Goal: Book appointment/travel/reservation

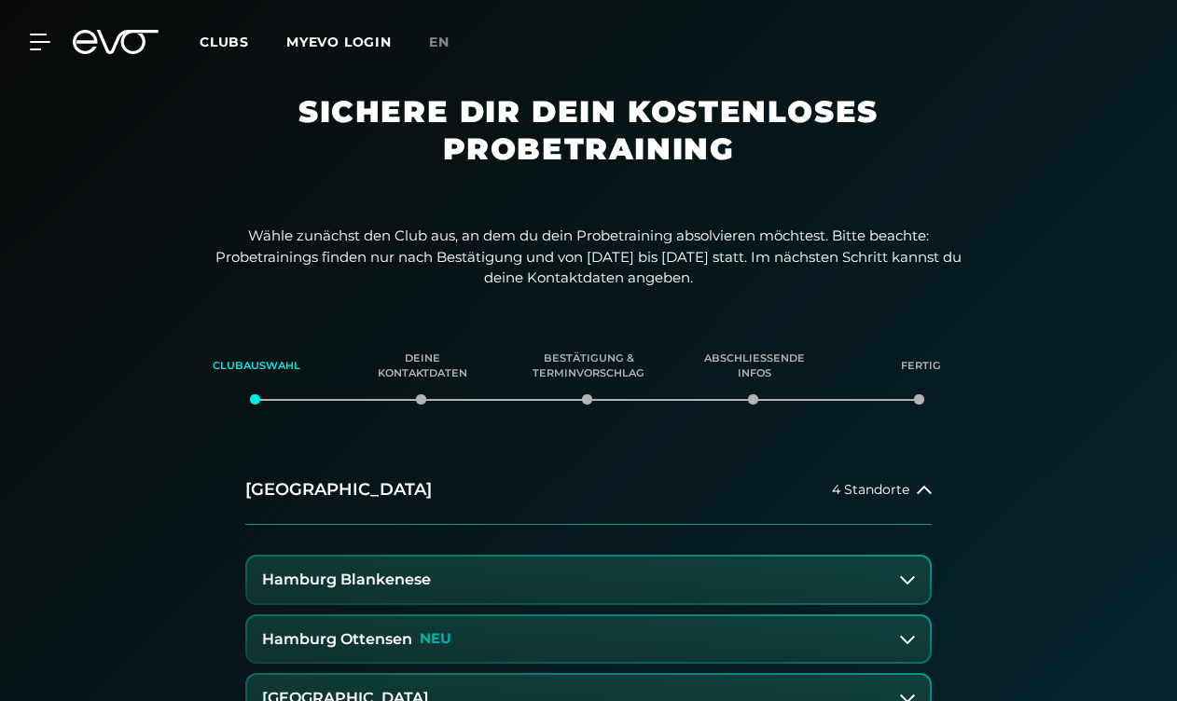
click at [562, 644] on button "Hamburg Ottensen NEU" at bounding box center [588, 640] width 683 height 47
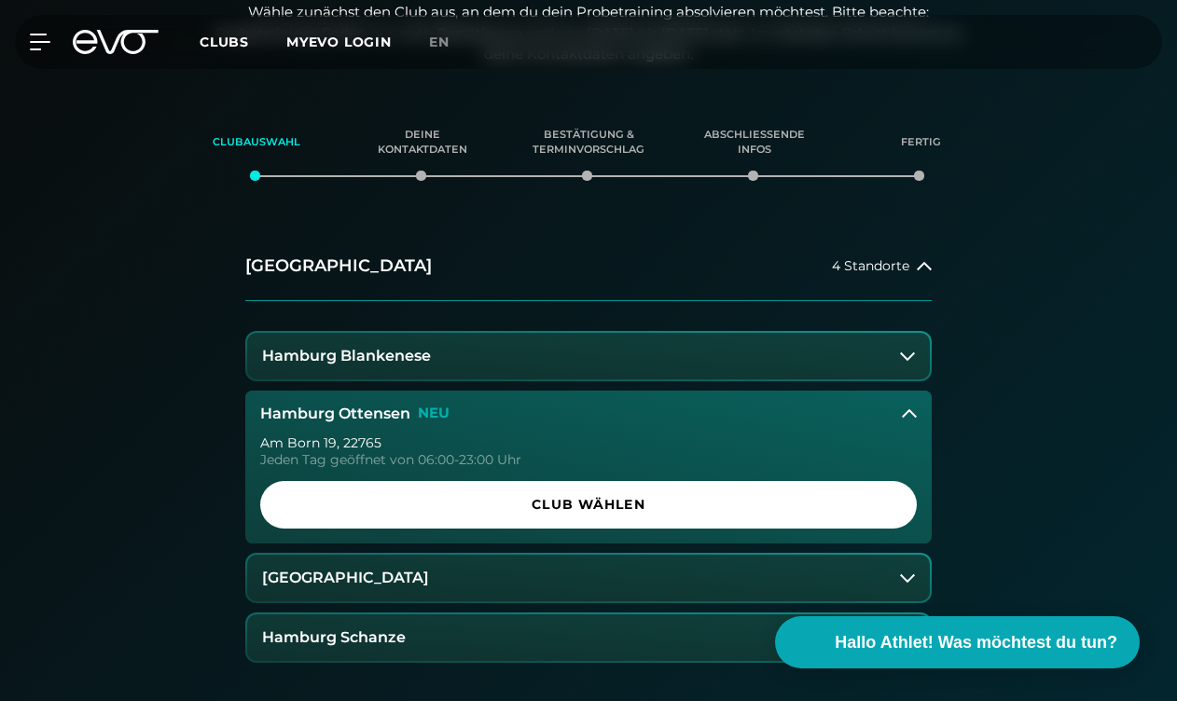
scroll to position [270, 0]
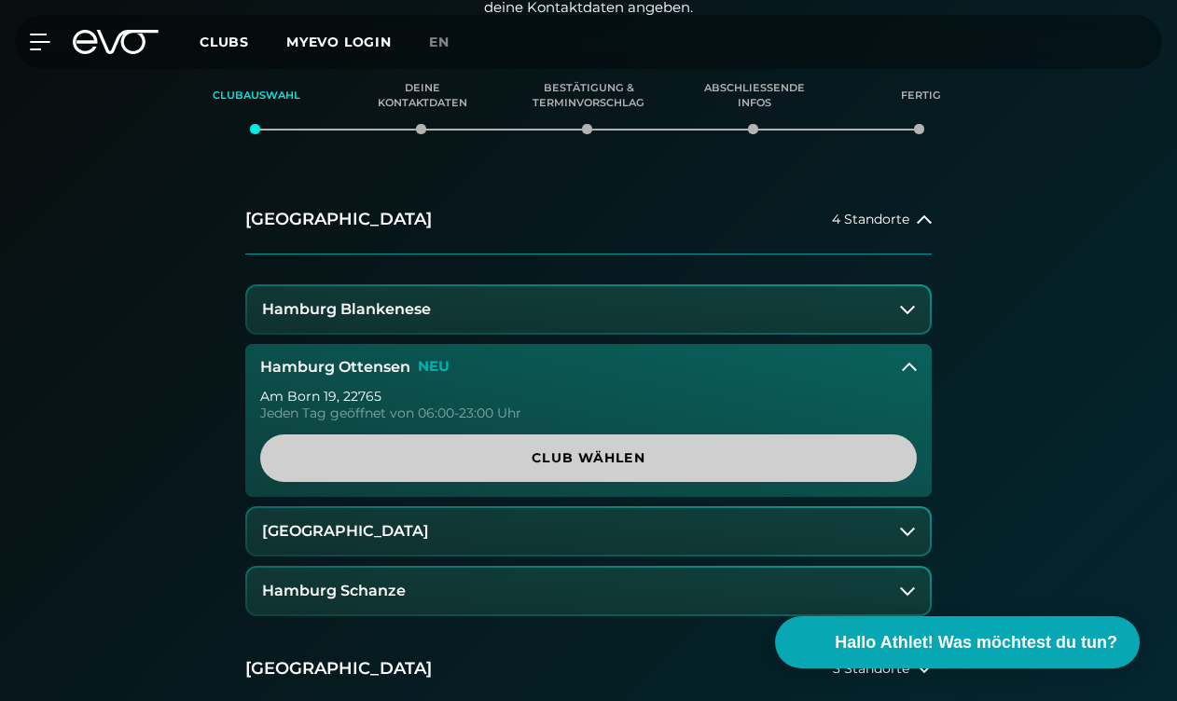
click at [609, 466] on span "Club wählen" at bounding box center [588, 459] width 657 height 48
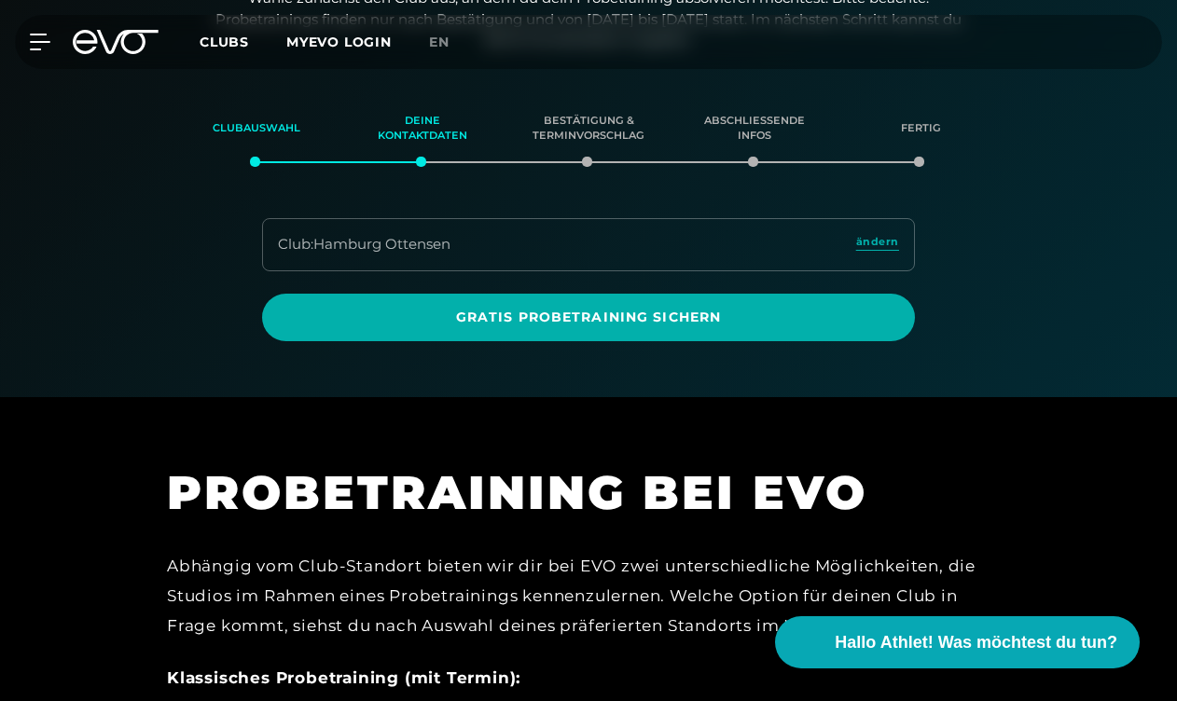
scroll to position [237, 0]
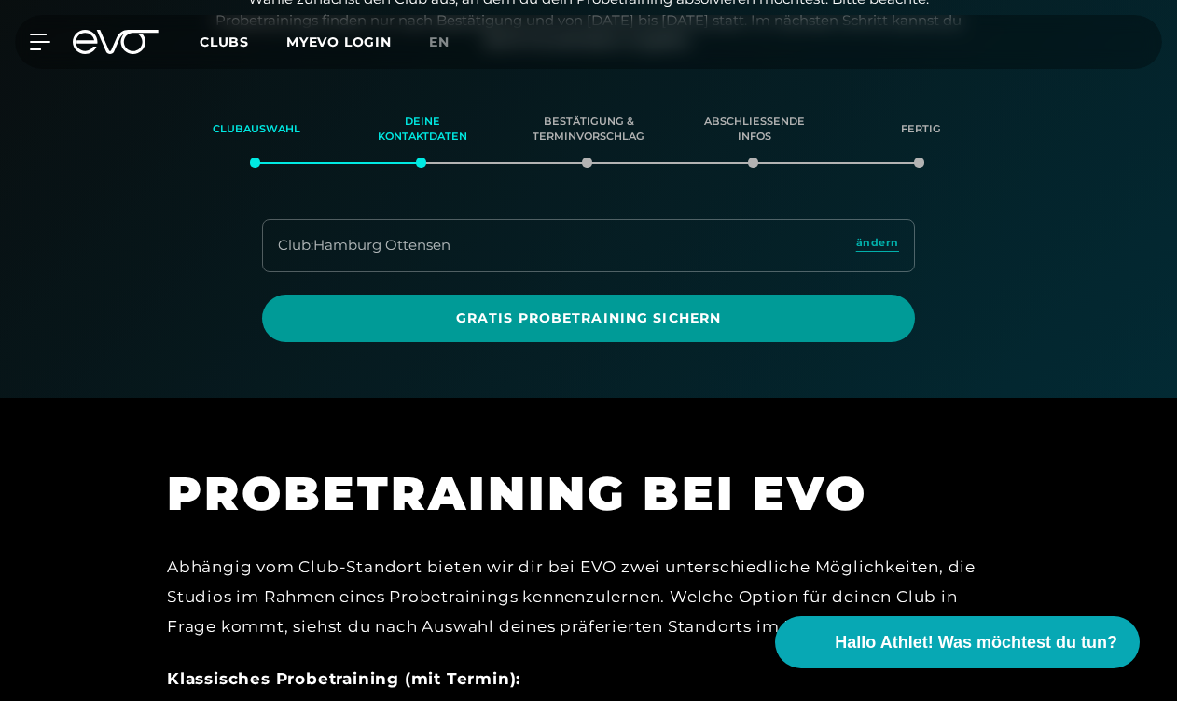
click at [669, 311] on span "Gratis Probetraining sichern" at bounding box center [588, 319] width 608 height 20
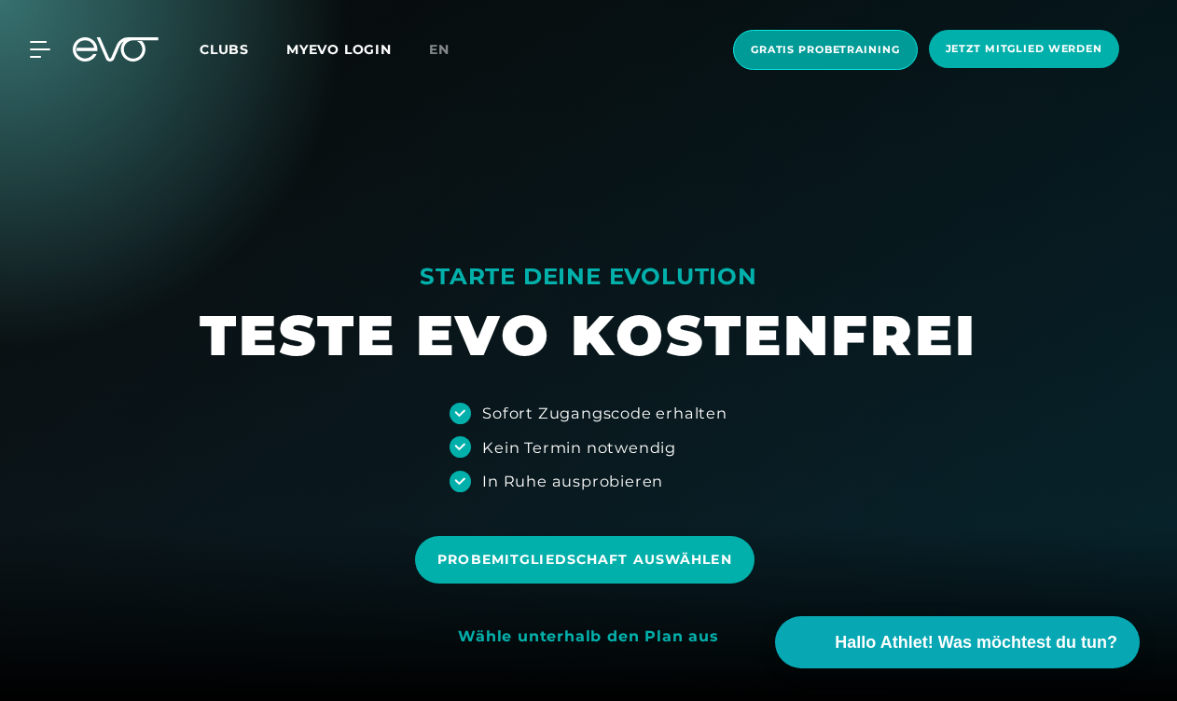
click at [808, 55] on span "Gratis Probetraining" at bounding box center [825, 50] width 149 height 16
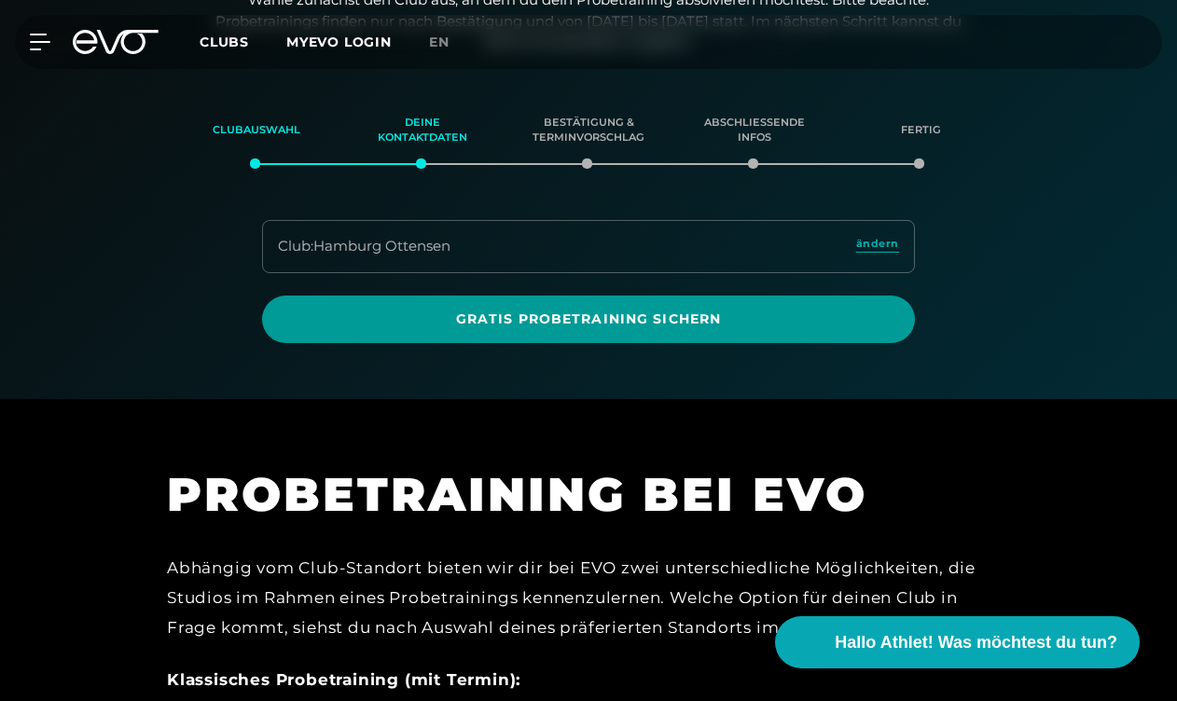
scroll to position [237, 0]
click at [684, 316] on span "Gratis Probetraining sichern" at bounding box center [588, 319] width 608 height 20
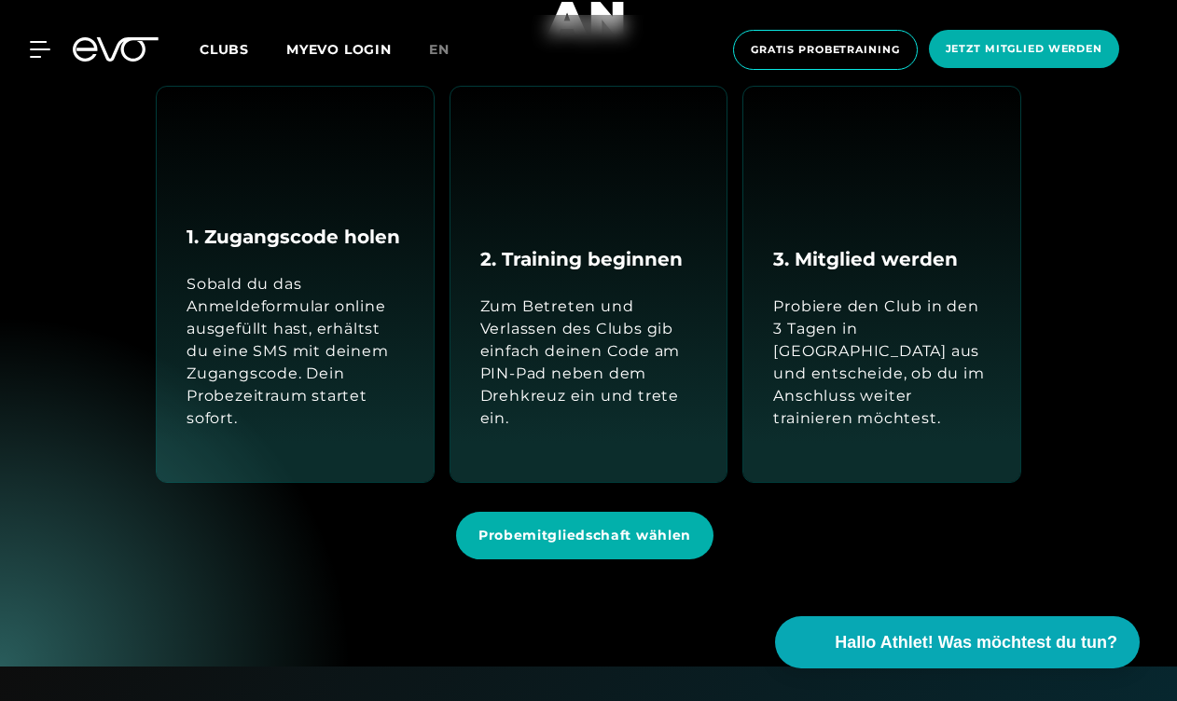
scroll to position [1754, 0]
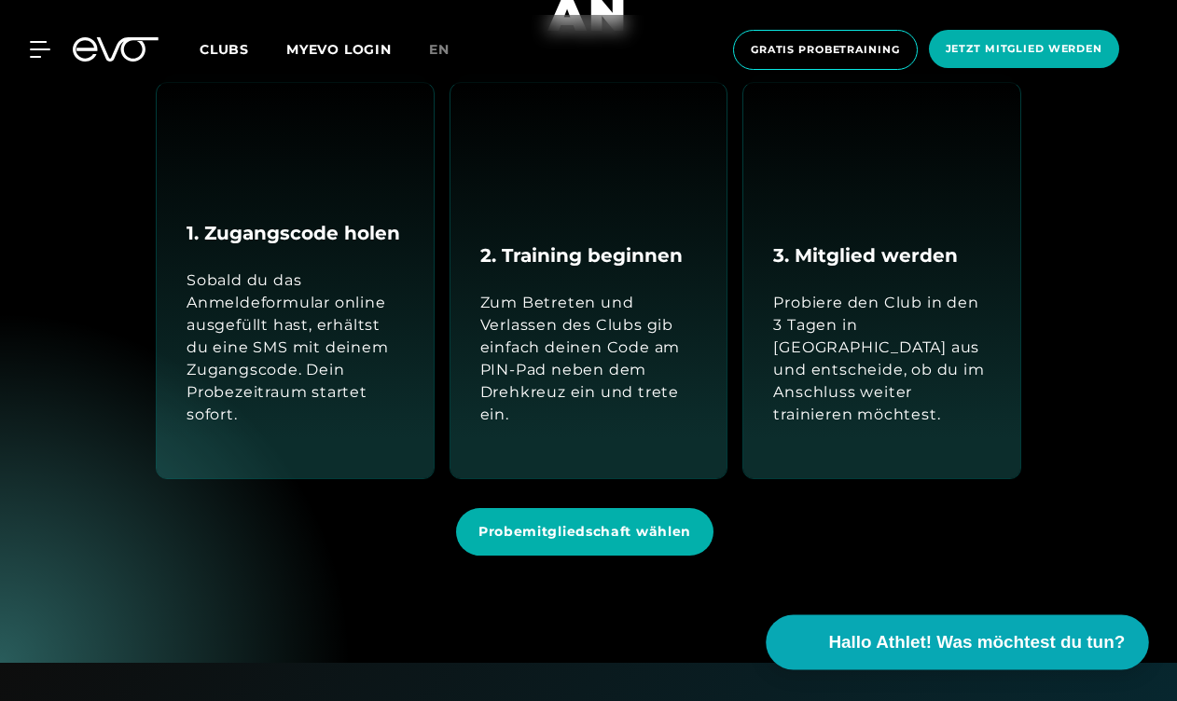
click at [884, 636] on span "Hallo Athlet! Was möchtest du tun?" at bounding box center [977, 643] width 297 height 26
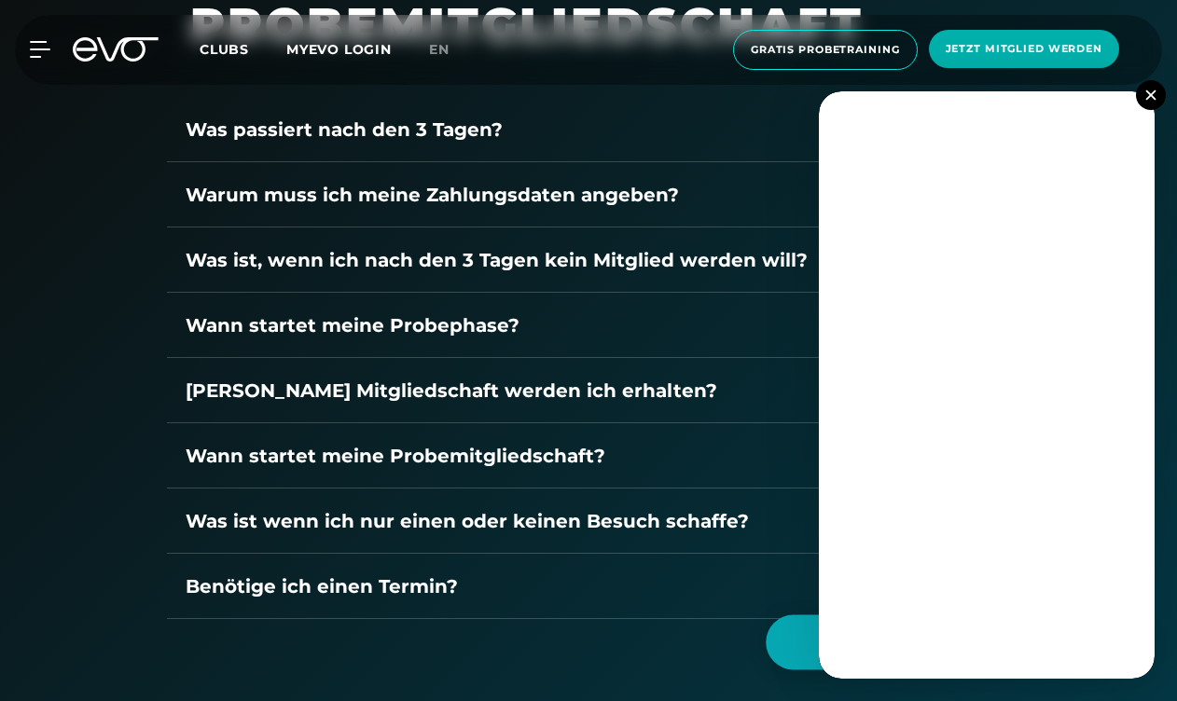
scroll to position [2540, 0]
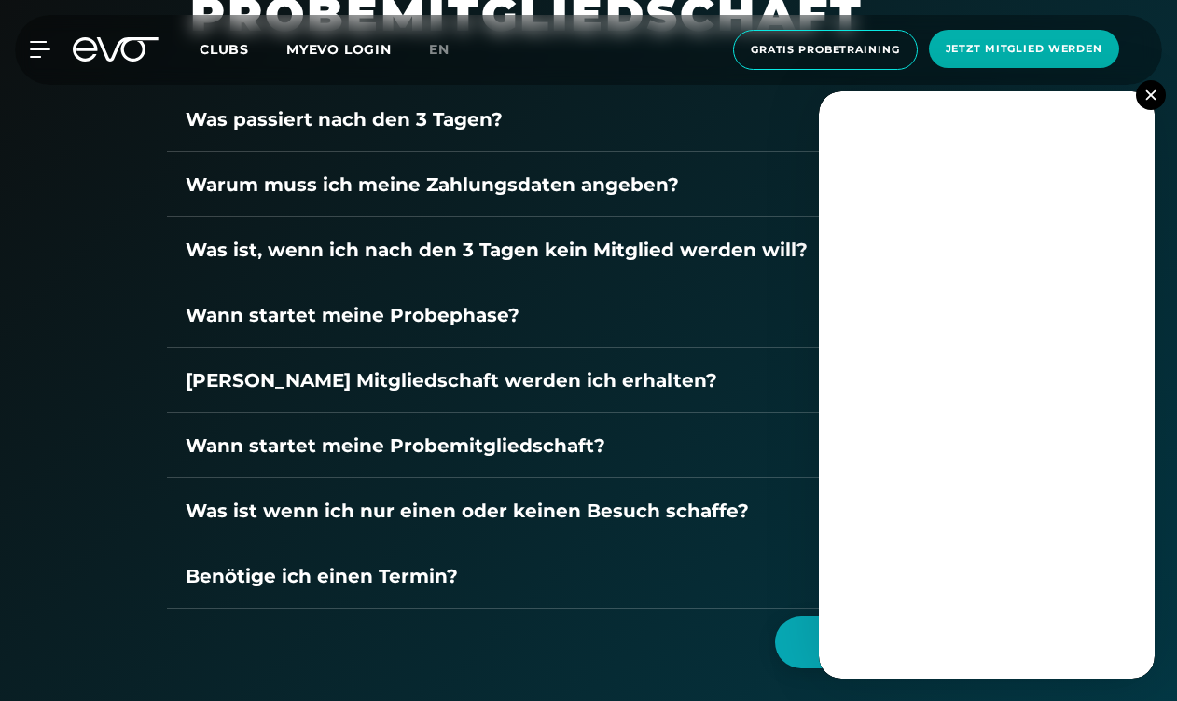
click at [1153, 94] on img at bounding box center [1150, 95] width 10 height 10
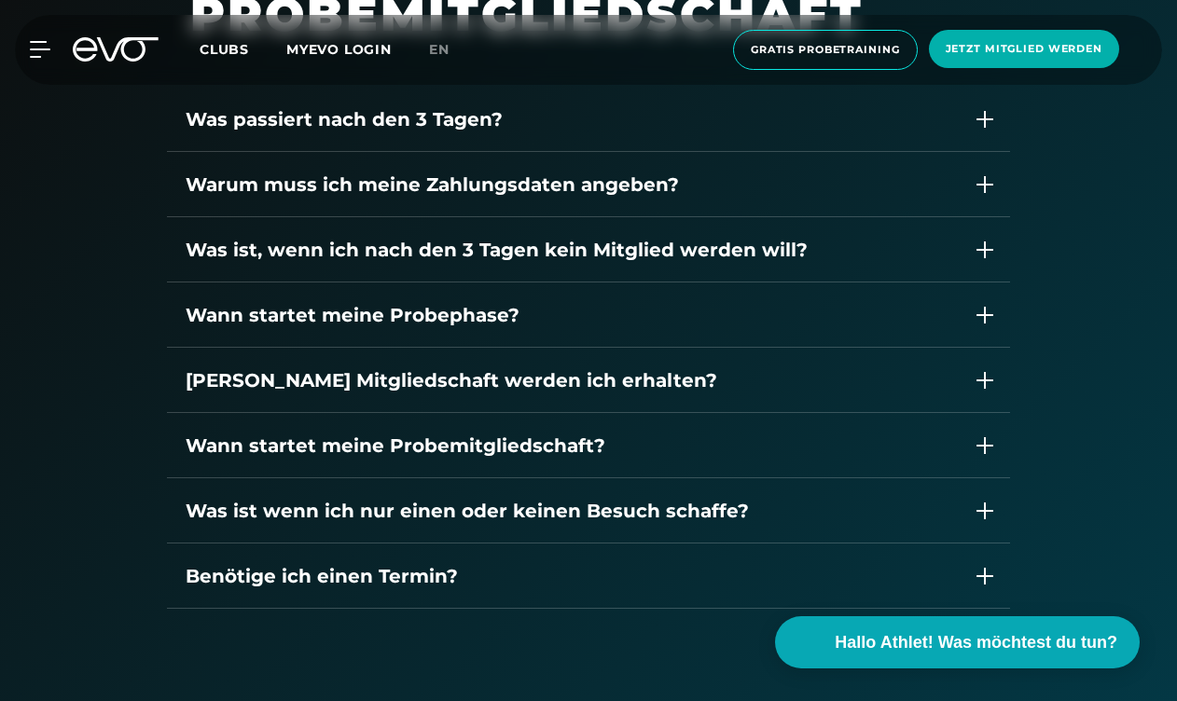
click at [983, 120] on icon at bounding box center [985, 119] width 25 height 25
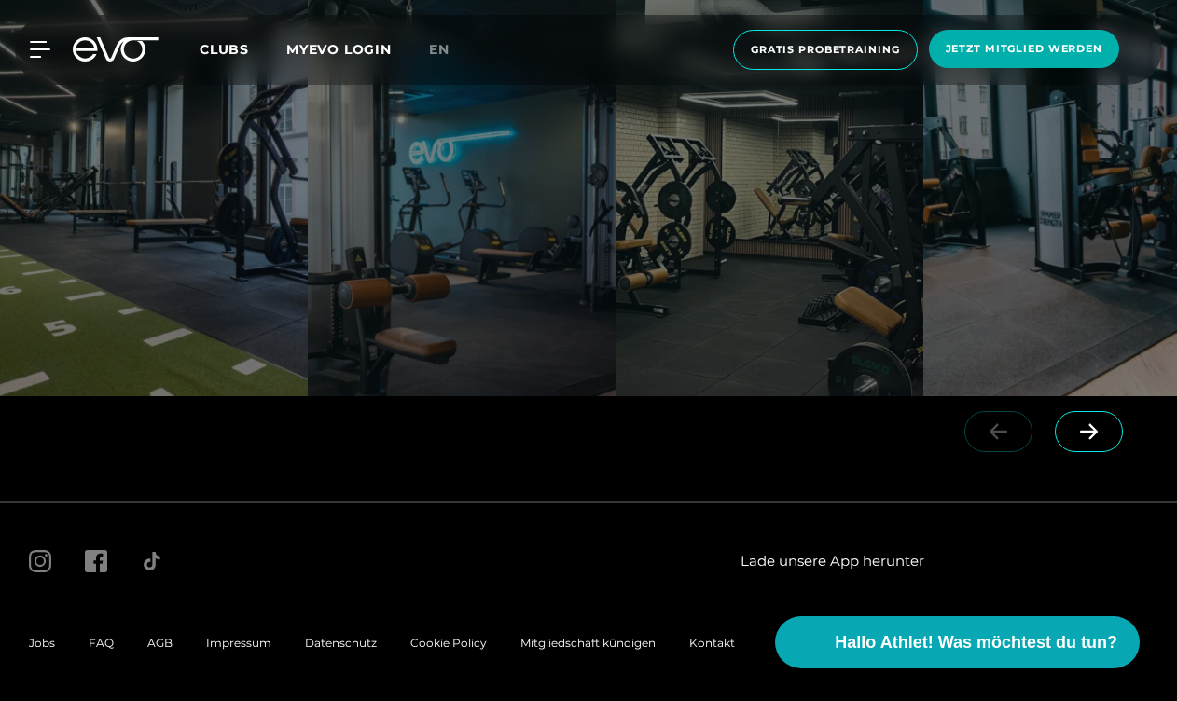
scroll to position [3437, 0]
click at [712, 646] on span "Kontakt" at bounding box center [712, 644] width 46 height 14
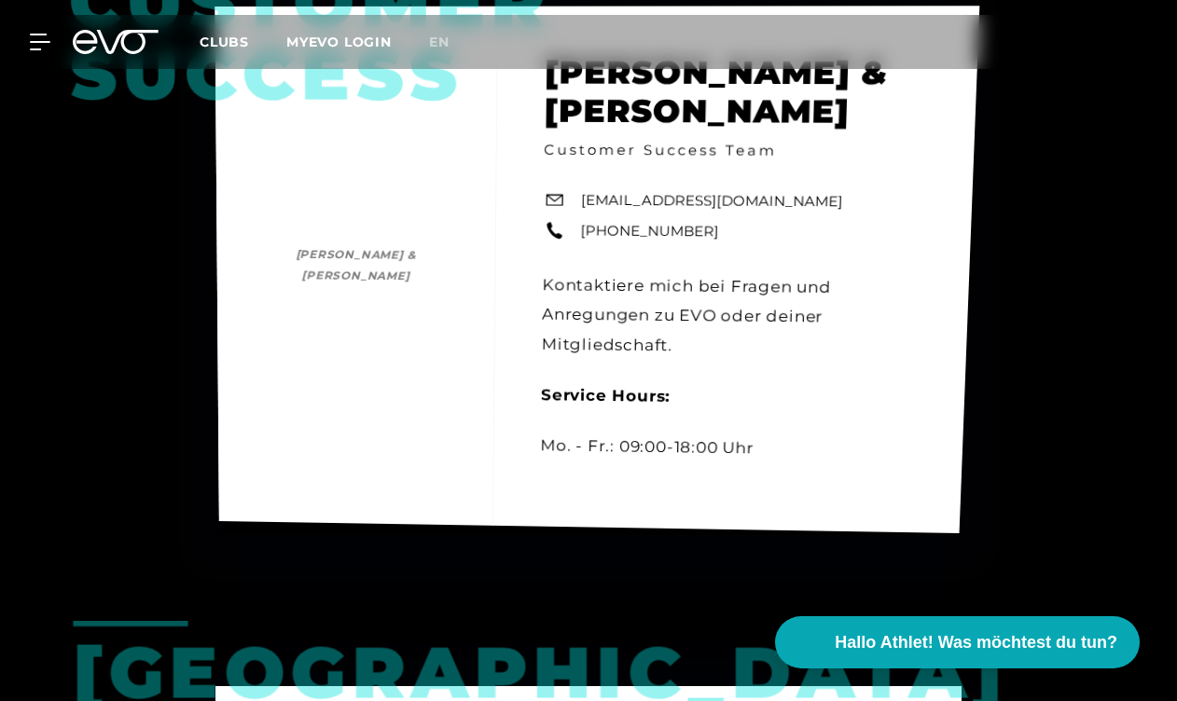
scroll to position [775, 0]
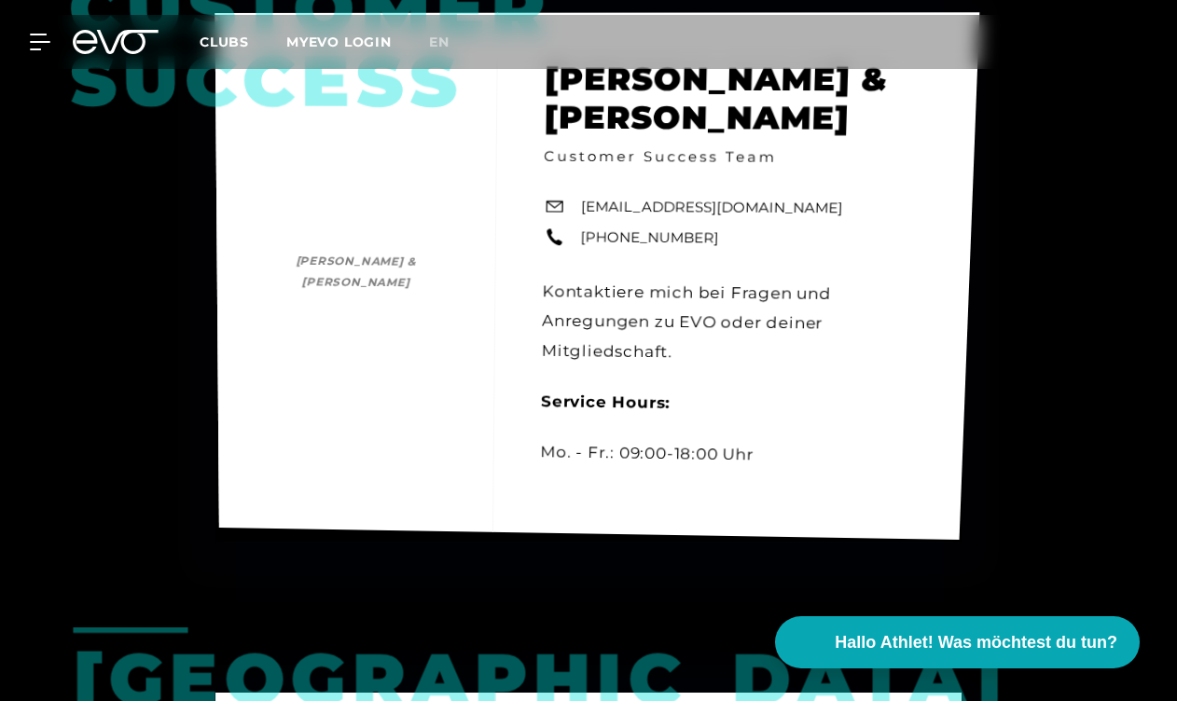
click at [709, 529] on div "Customer Success [PERSON_NAME] & [PERSON_NAME] [PERSON_NAME] & [PERSON_NAME] Cu…" at bounding box center [597, 275] width 765 height 527
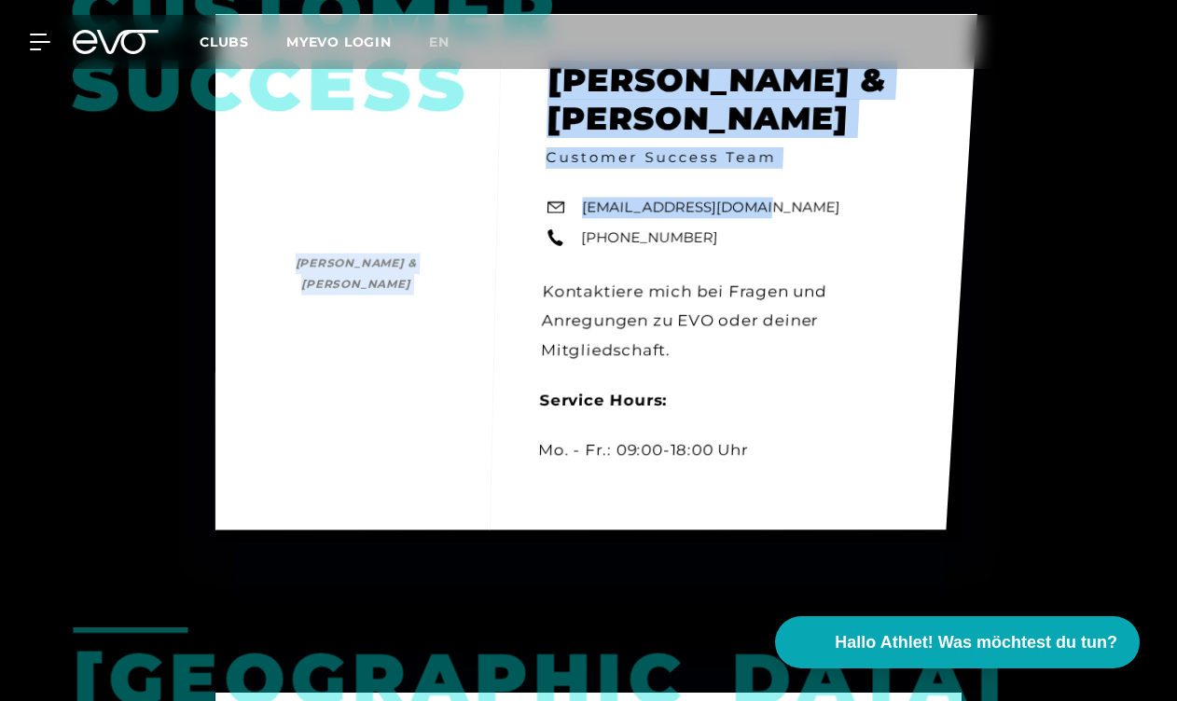
drag, startPoint x: 751, startPoint y: 204, endPoint x: 582, endPoint y: 209, distance: 168.9
click at [582, 209] on div "Customer Success [PERSON_NAME] & [PERSON_NAME] [PERSON_NAME] & [PERSON_NAME] Cu…" at bounding box center [596, 272] width 762 height 516
copy div "[PERSON_NAME] & [PERSON_NAME] [PERSON_NAME] & [PERSON_NAME] Customer Success Te…"
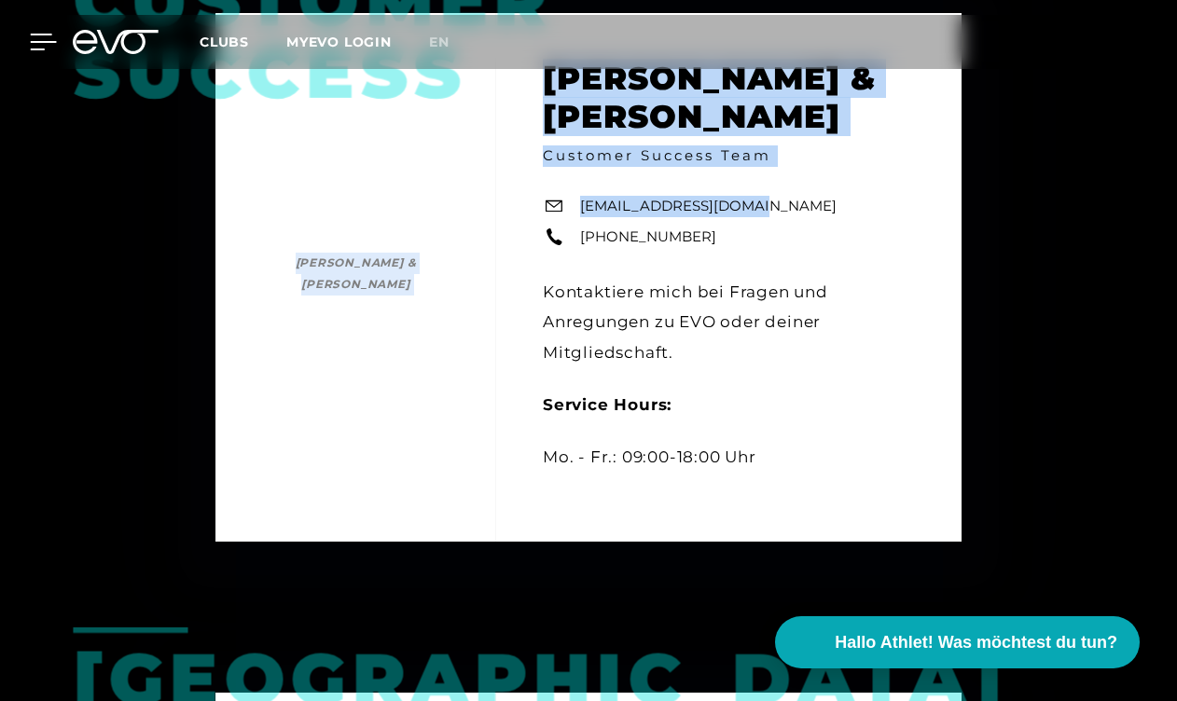
click at [33, 36] on icon at bounding box center [43, 42] width 27 height 17
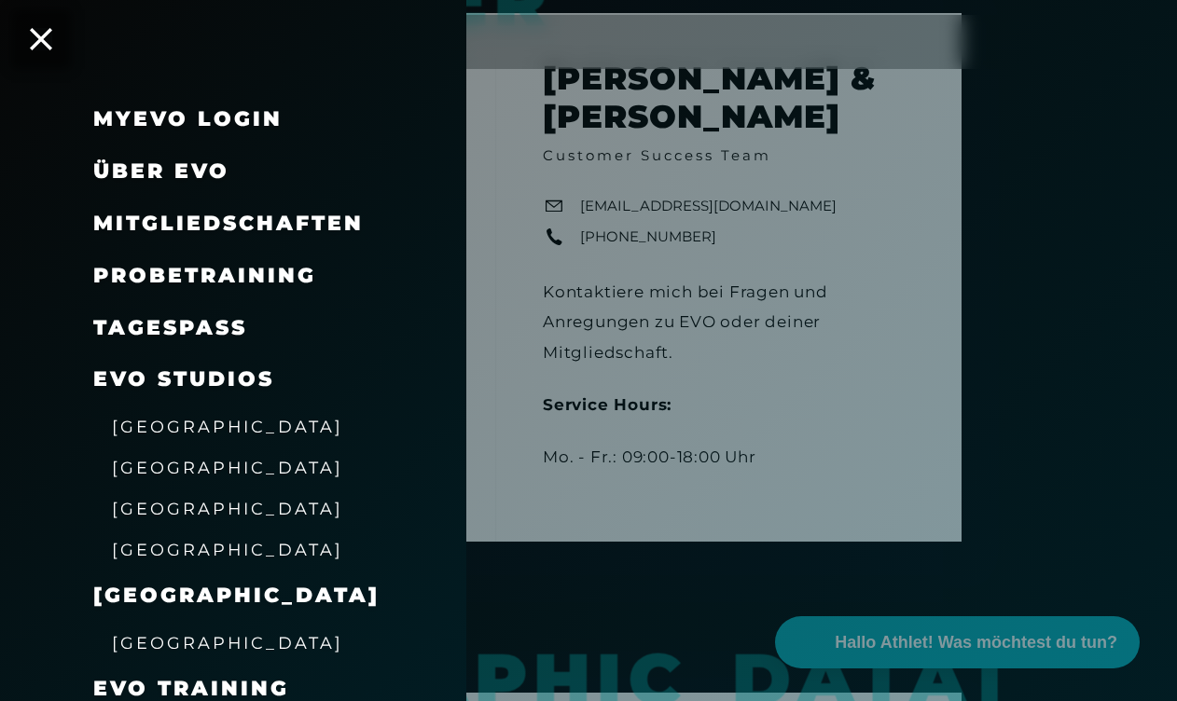
click at [211, 263] on span "Probetraining" at bounding box center [204, 275] width 223 height 25
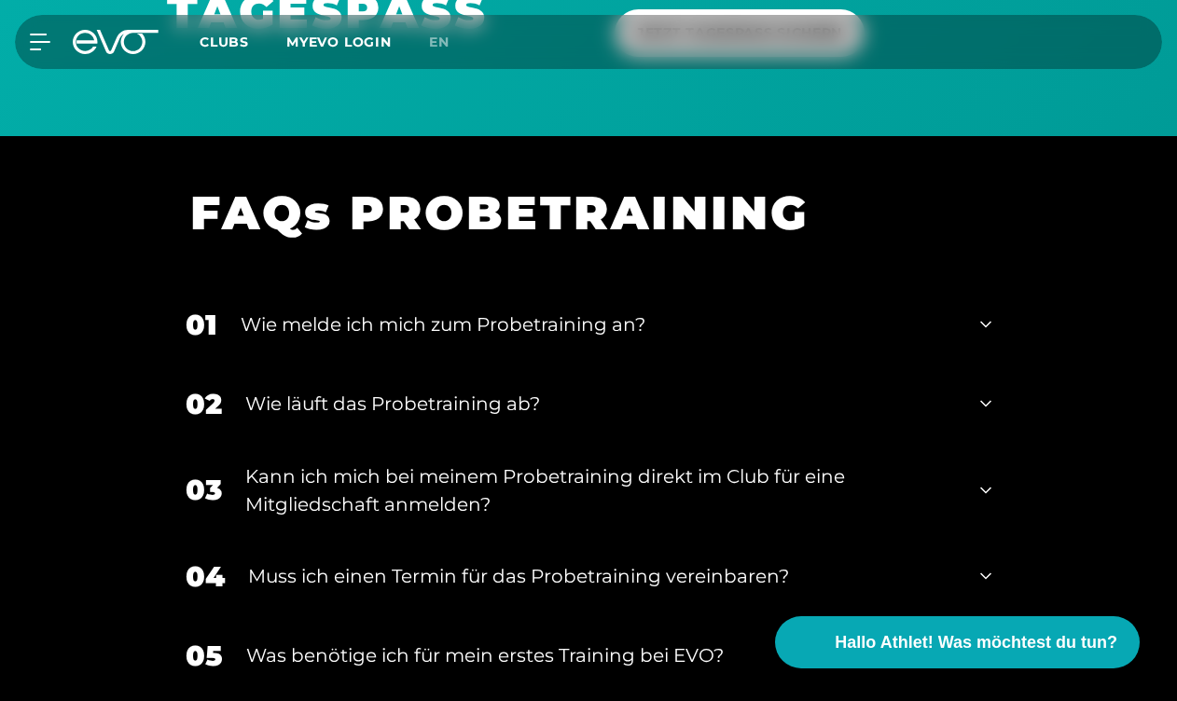
scroll to position [1612, 0]
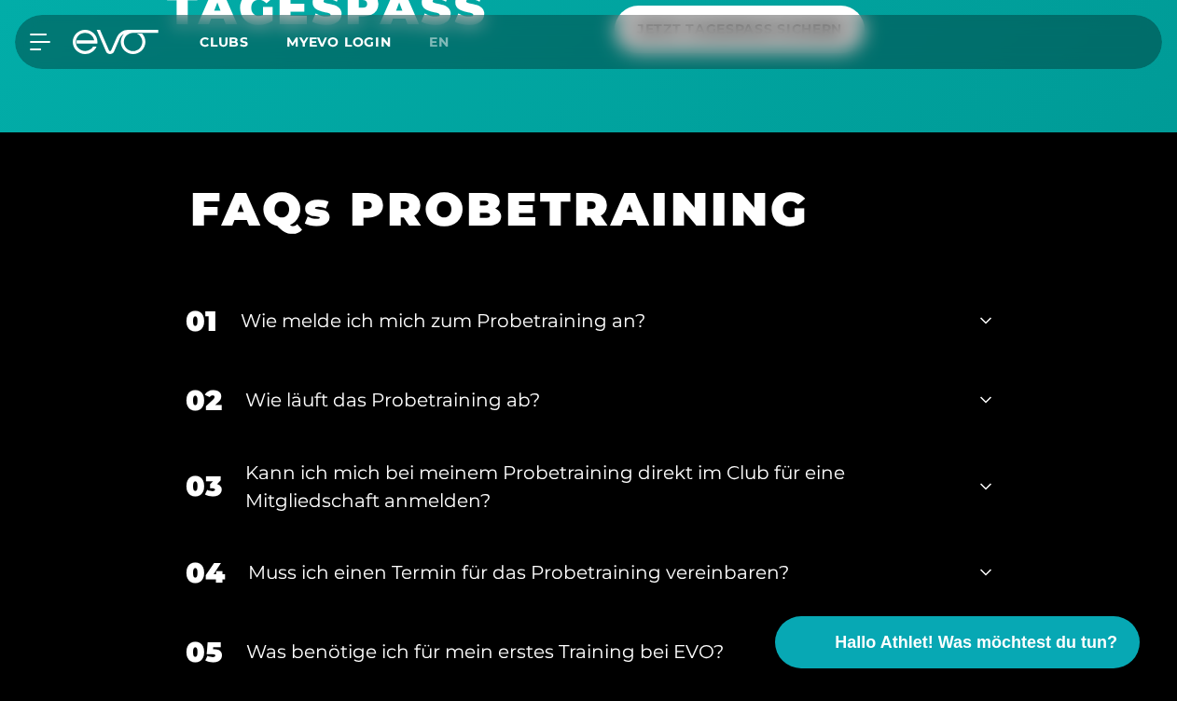
click at [988, 319] on icon at bounding box center [985, 321] width 11 height 22
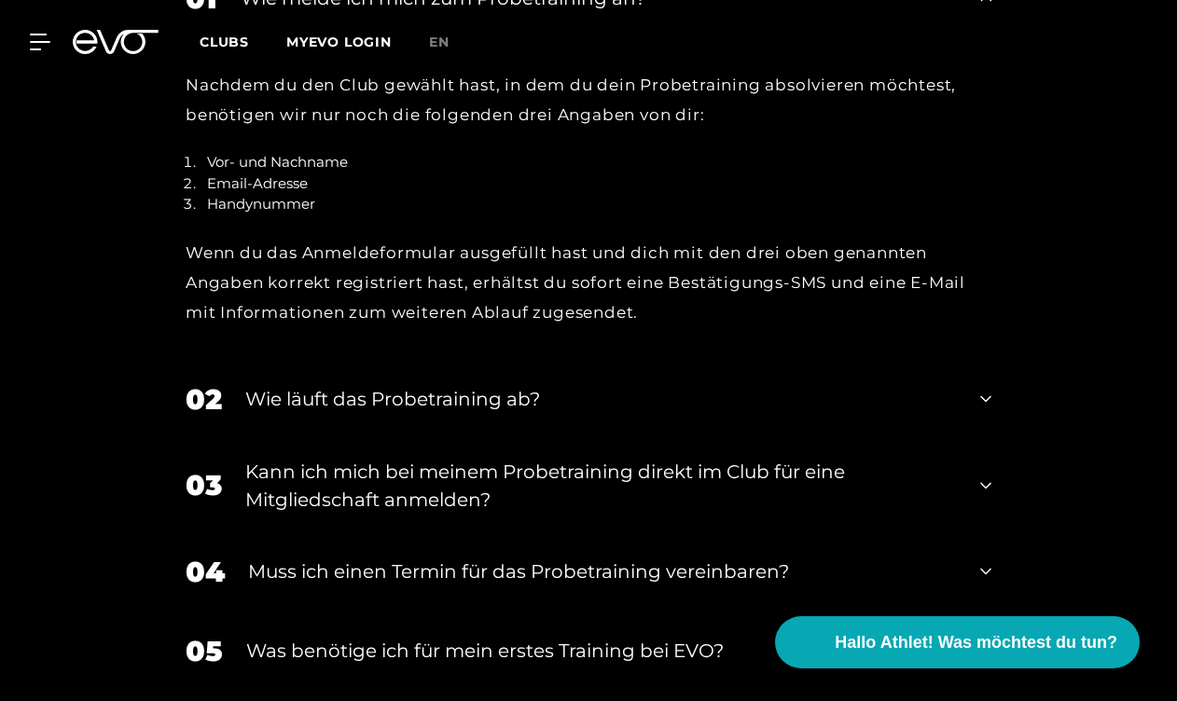
scroll to position [1949, 0]
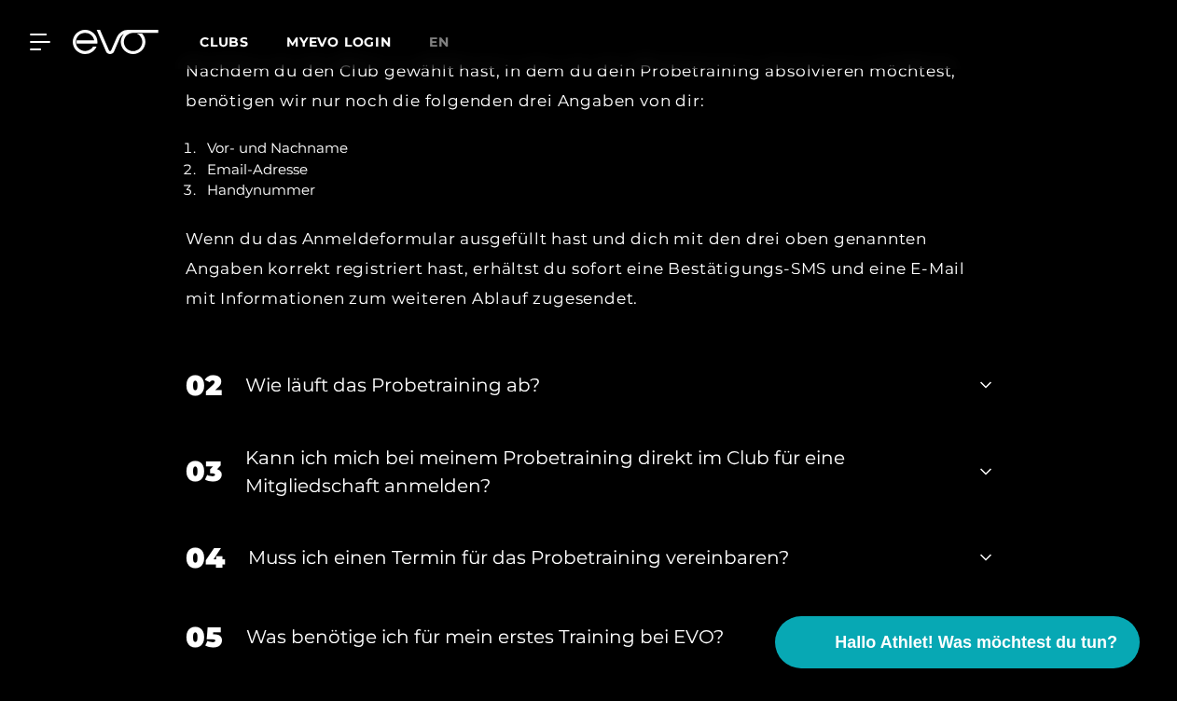
click at [987, 548] on icon at bounding box center [985, 558] width 11 height 22
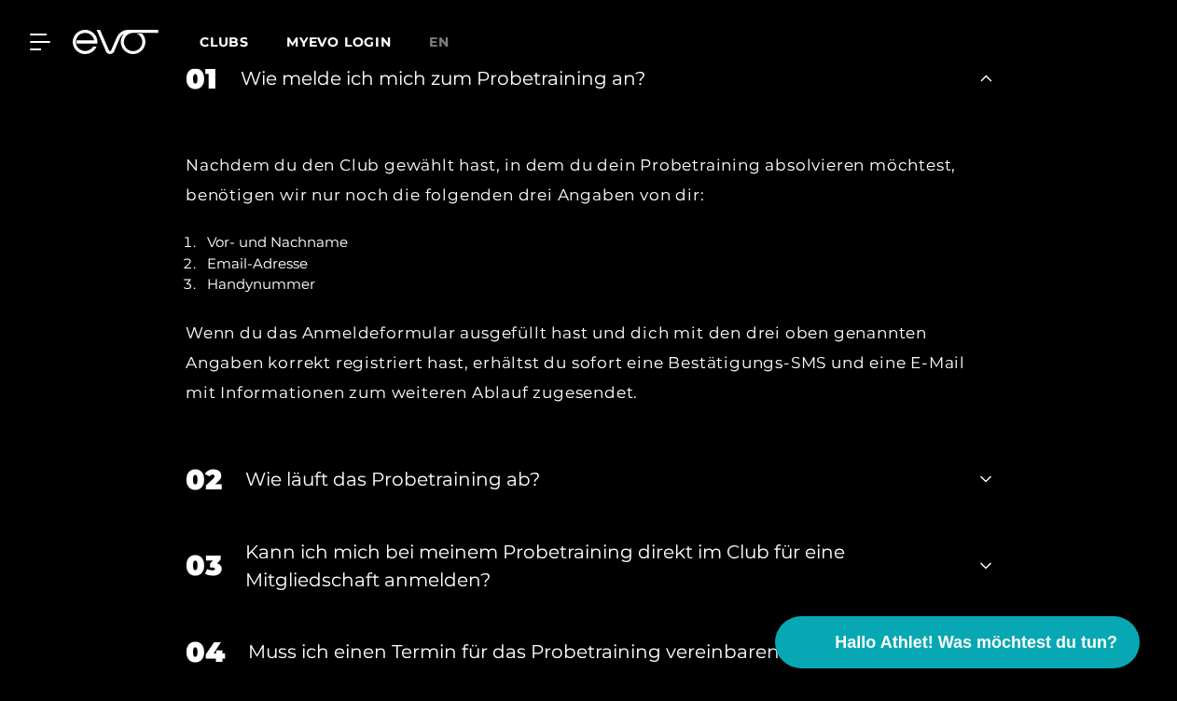
scroll to position [1851, 0]
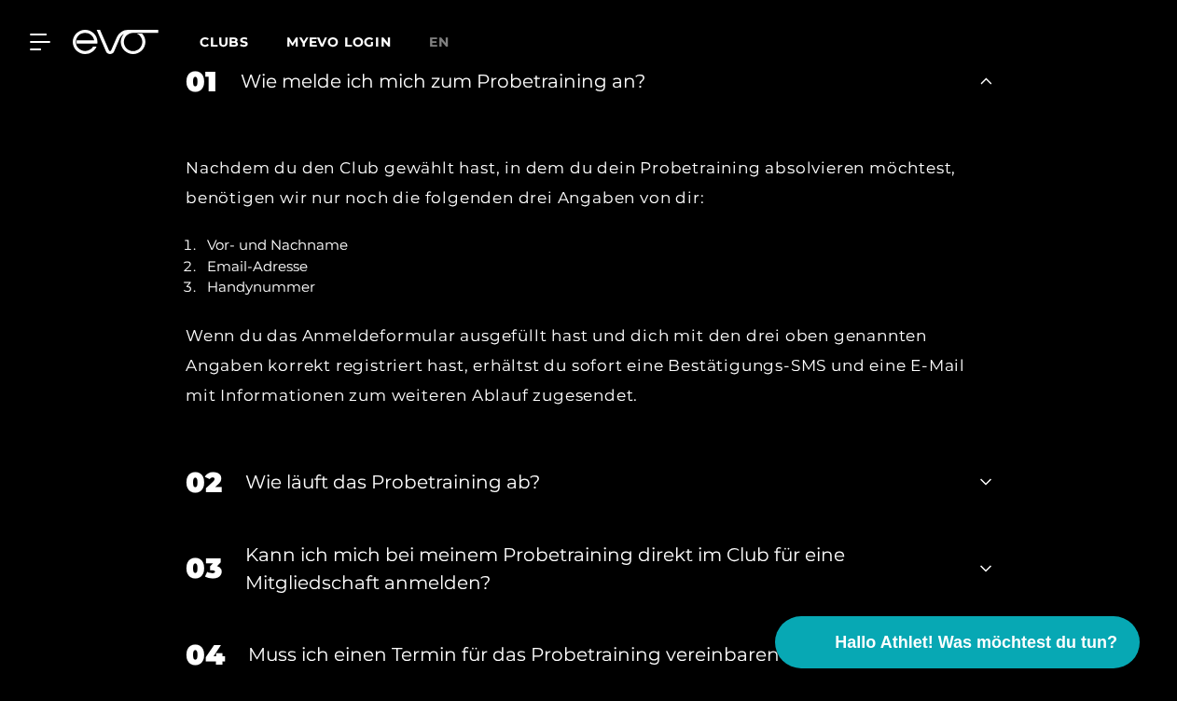
click at [985, 471] on icon at bounding box center [985, 482] width 11 height 22
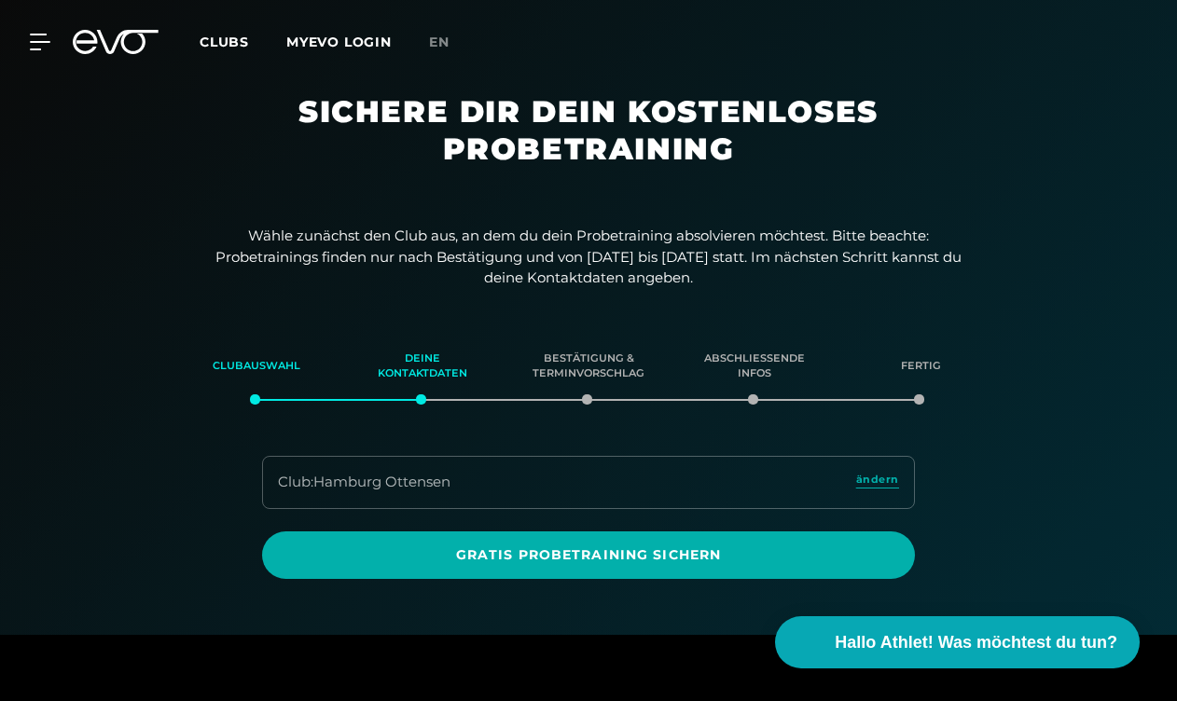
scroll to position [0, 0]
click at [229, 37] on span "Clubs" at bounding box center [224, 42] width 49 height 17
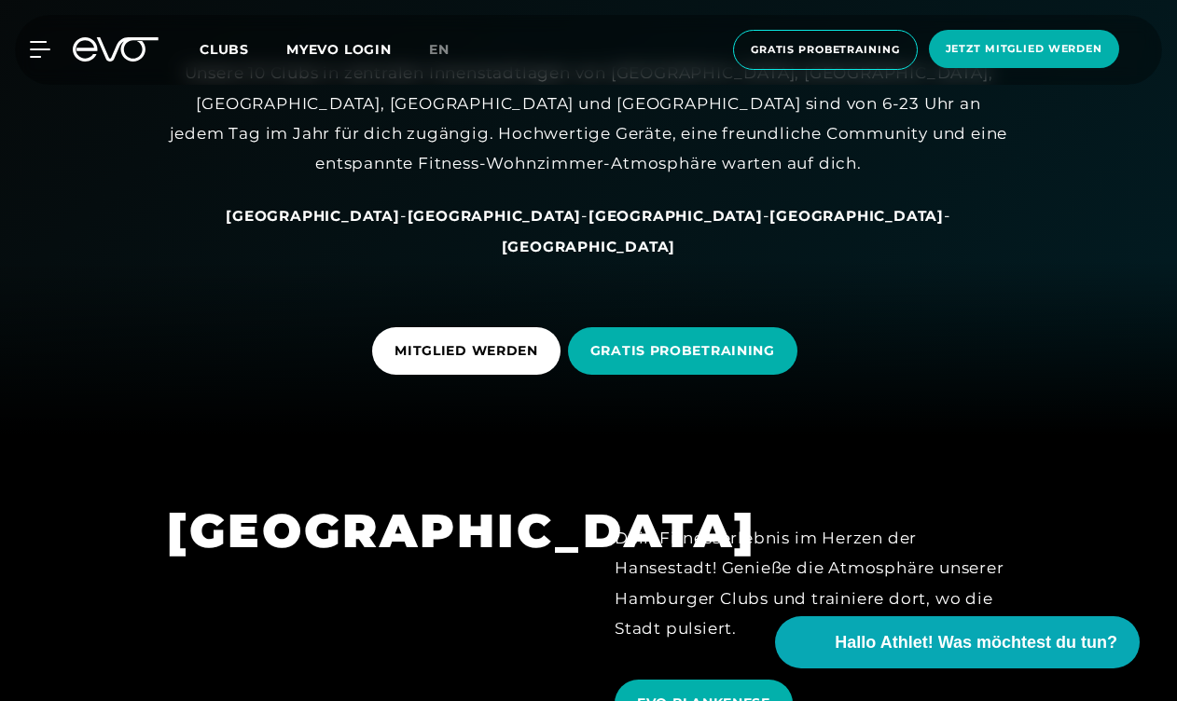
scroll to position [268, 0]
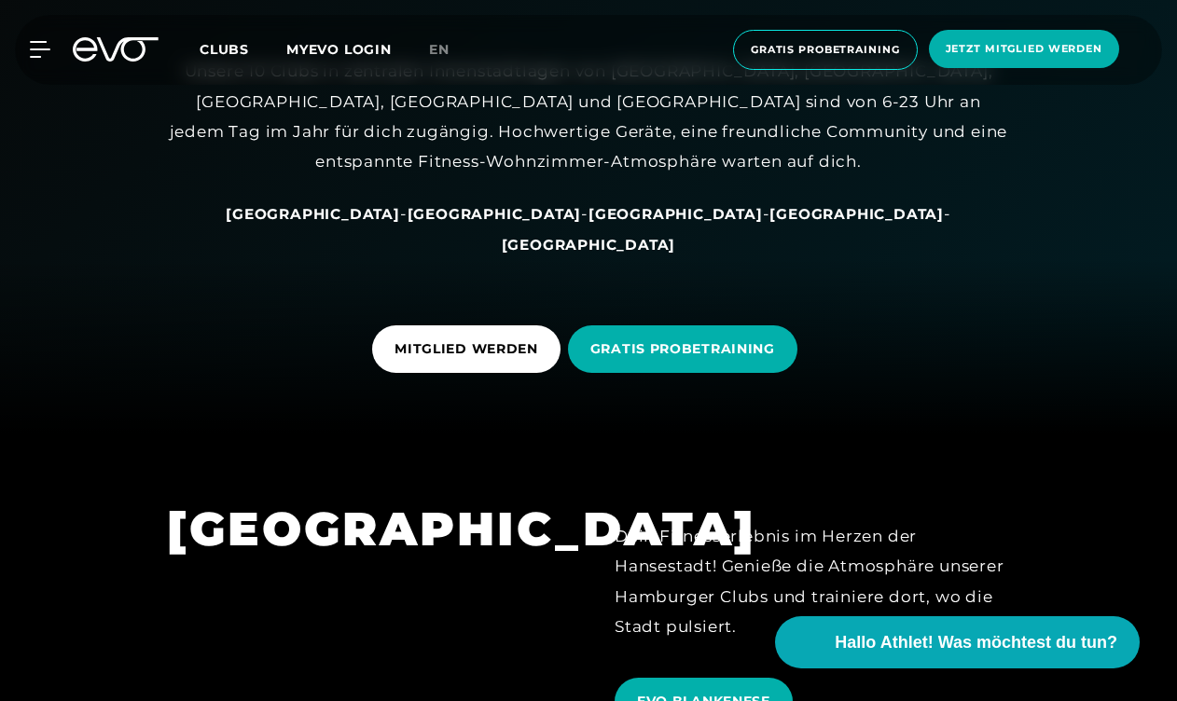
click at [356, 223] on span "[GEOGRAPHIC_DATA]" at bounding box center [313, 214] width 174 height 18
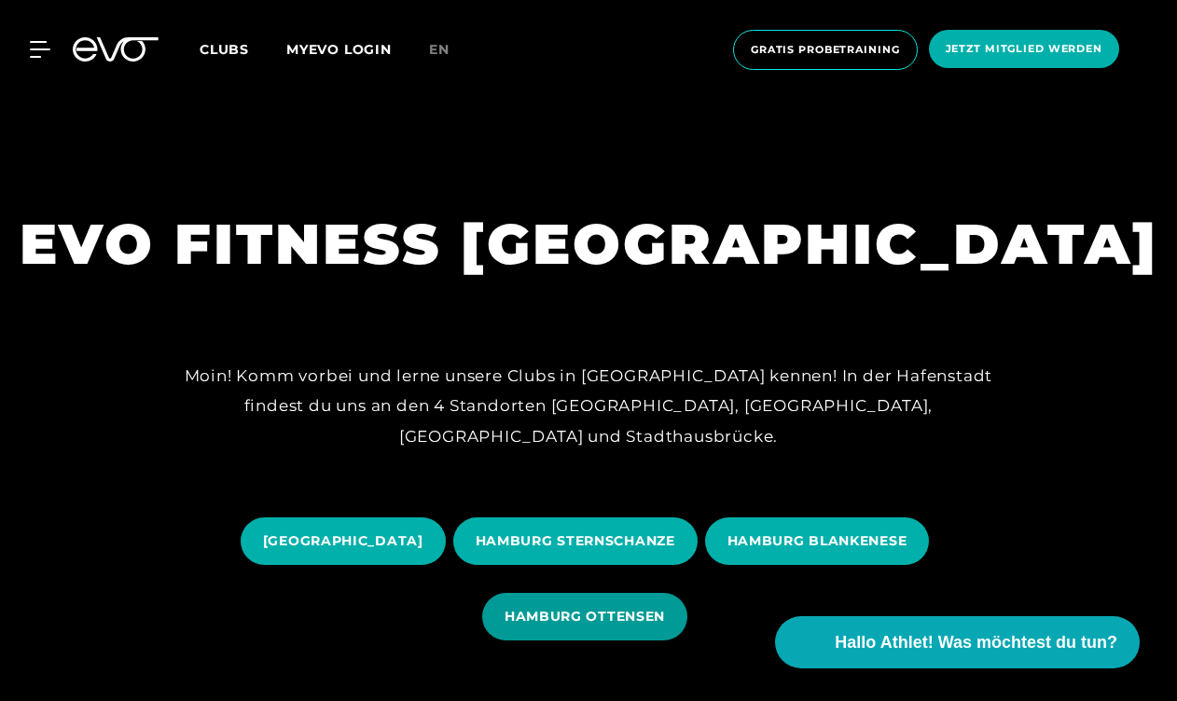
click at [638, 610] on span "HAMBURG OTTENSEN" at bounding box center [585, 617] width 160 height 20
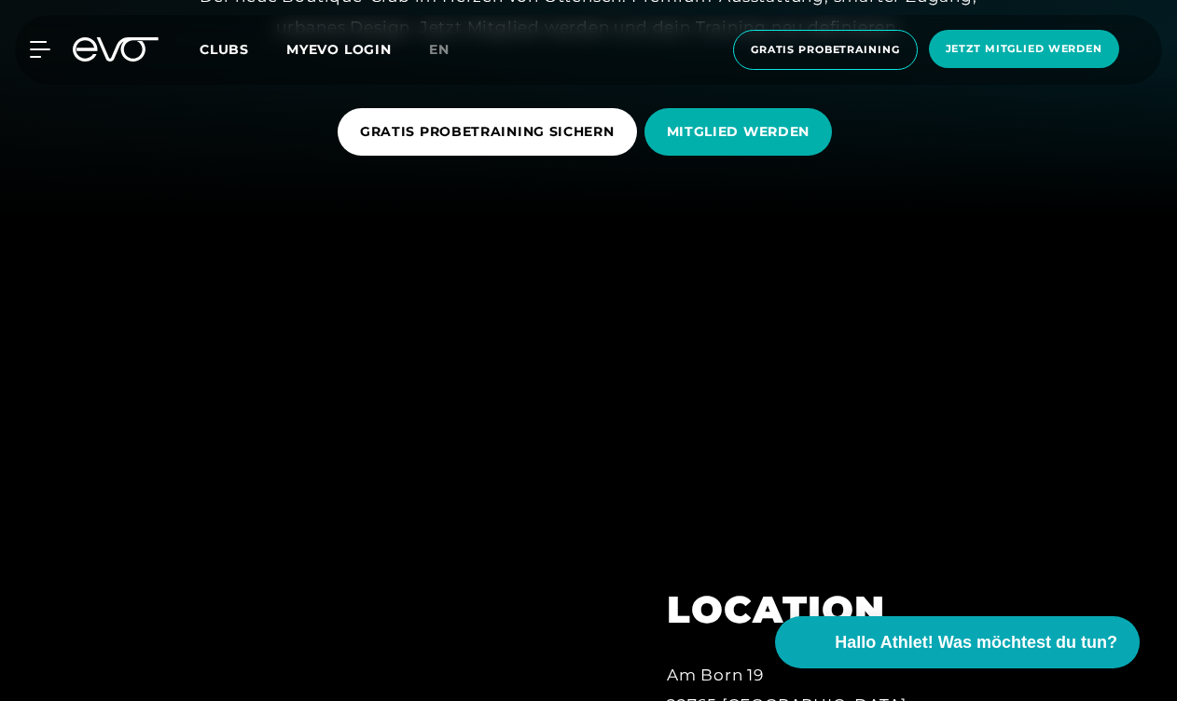
scroll to position [486, 0]
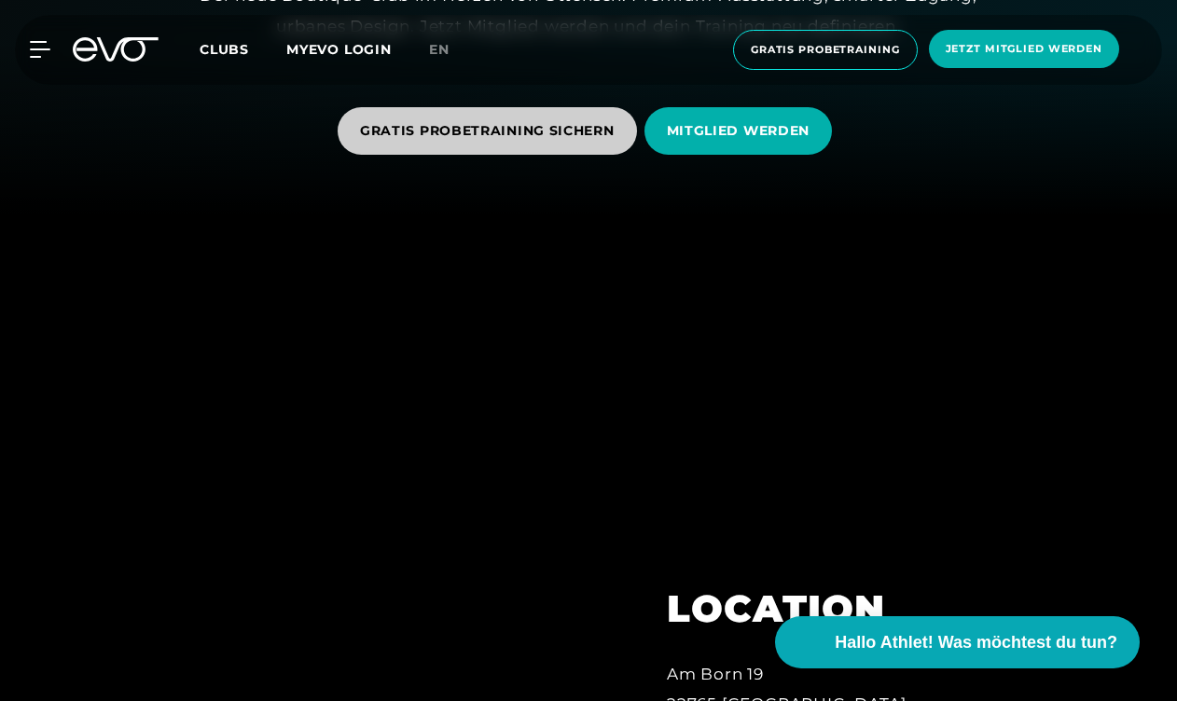
click at [544, 136] on span "GRATIS PROBETRAINING SICHERN" at bounding box center [487, 131] width 255 height 20
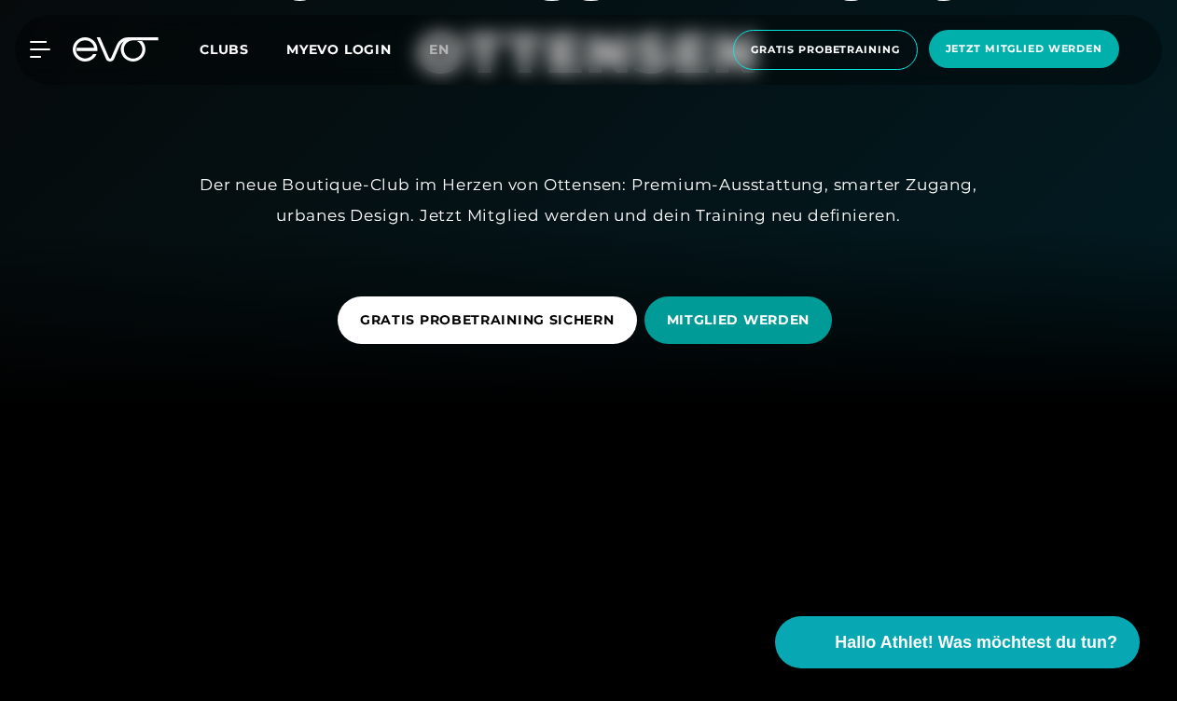
scroll to position [318, 0]
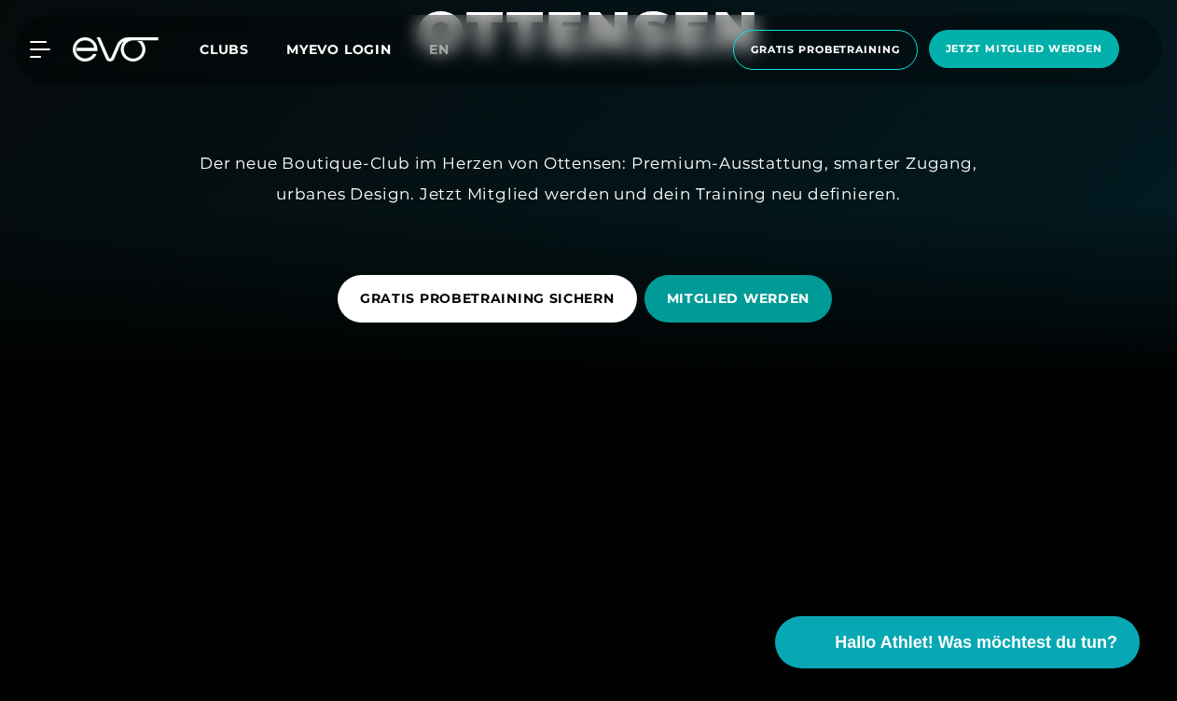
click at [782, 307] on span "MITGLIED WERDEN" at bounding box center [739, 299] width 144 height 20
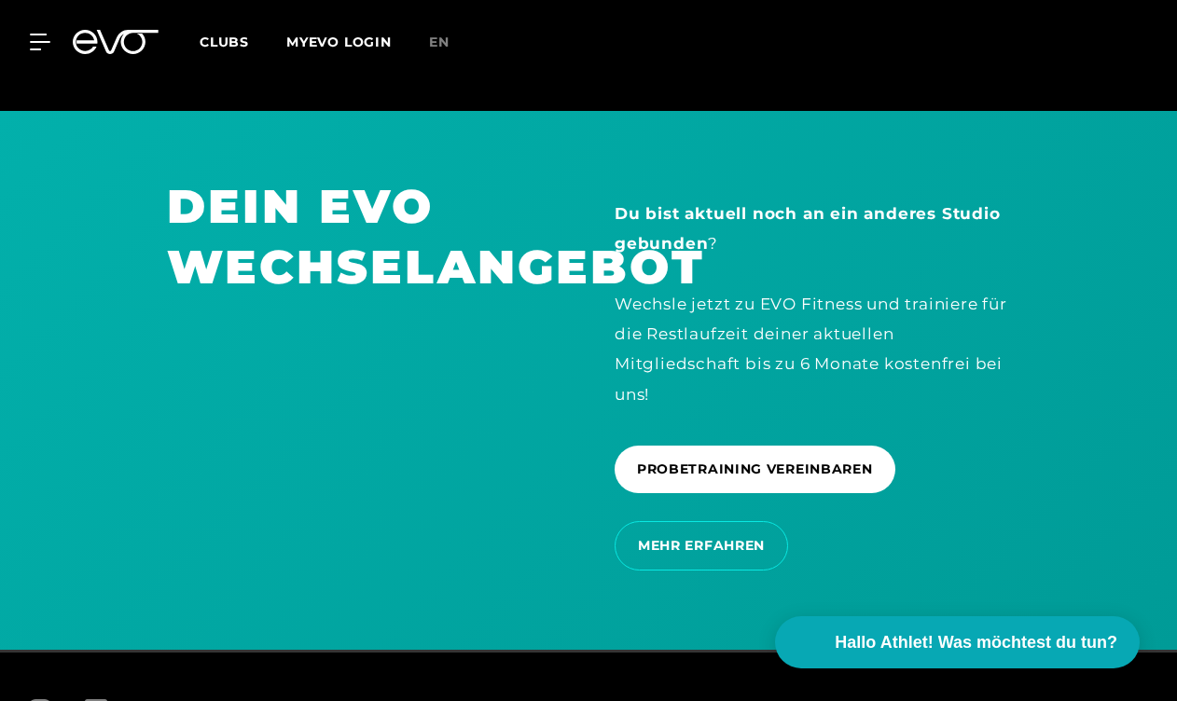
scroll to position [4452, 0]
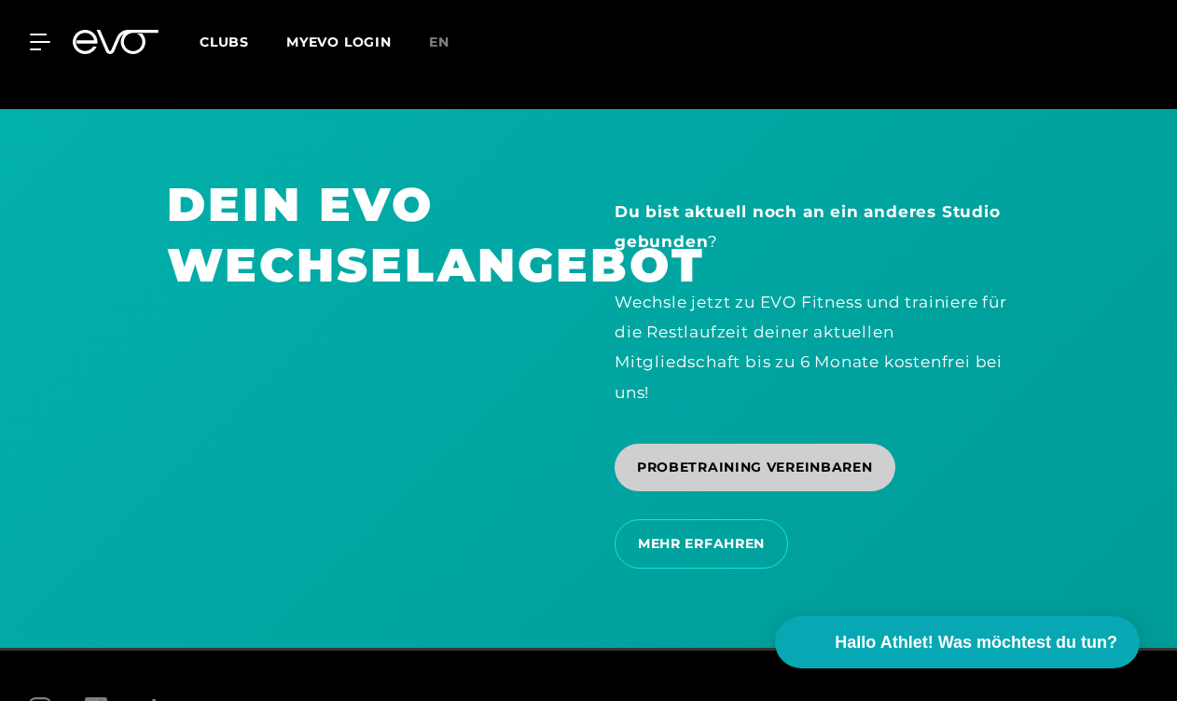
click at [753, 465] on span "PROBETRAINING VEREINBAREN" at bounding box center [755, 468] width 236 height 20
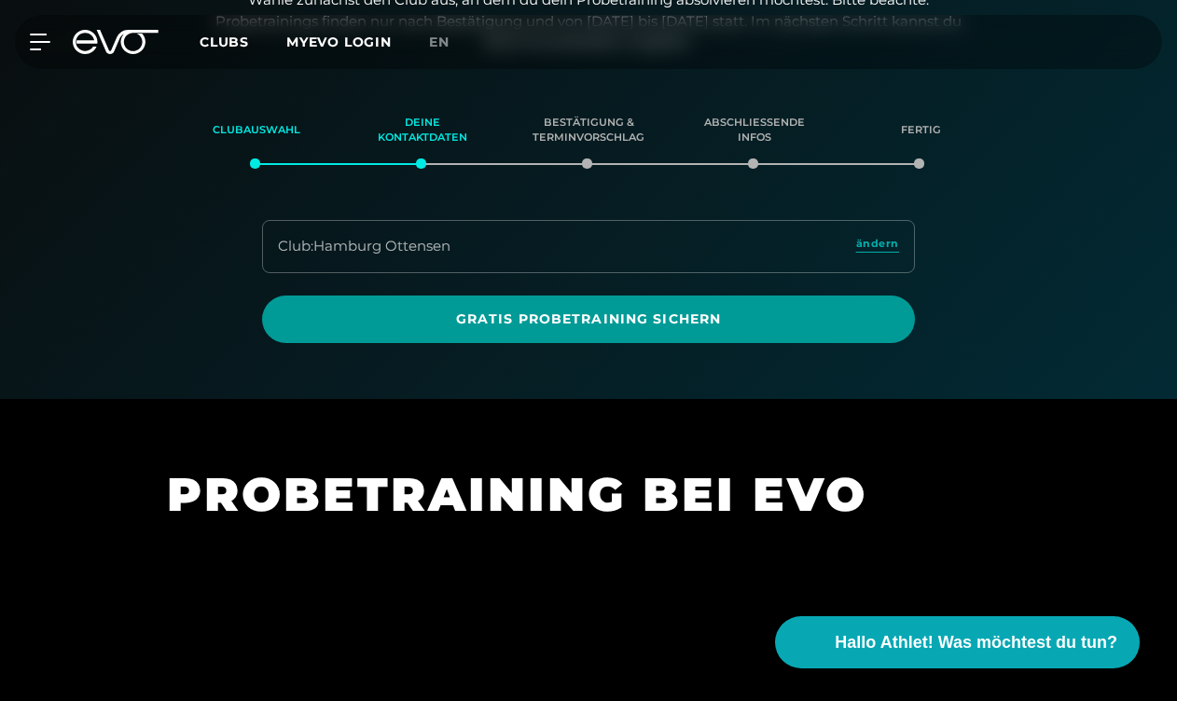
scroll to position [237, 0]
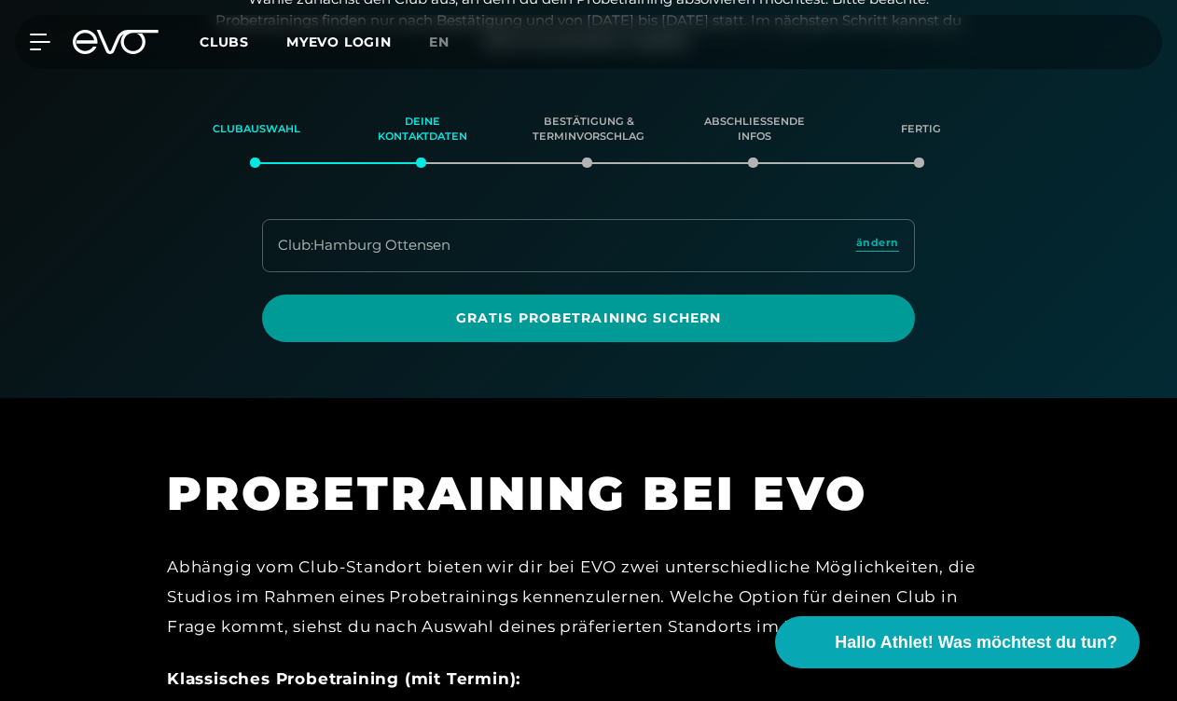
click at [686, 313] on span "Gratis Probetraining sichern" at bounding box center [588, 319] width 608 height 20
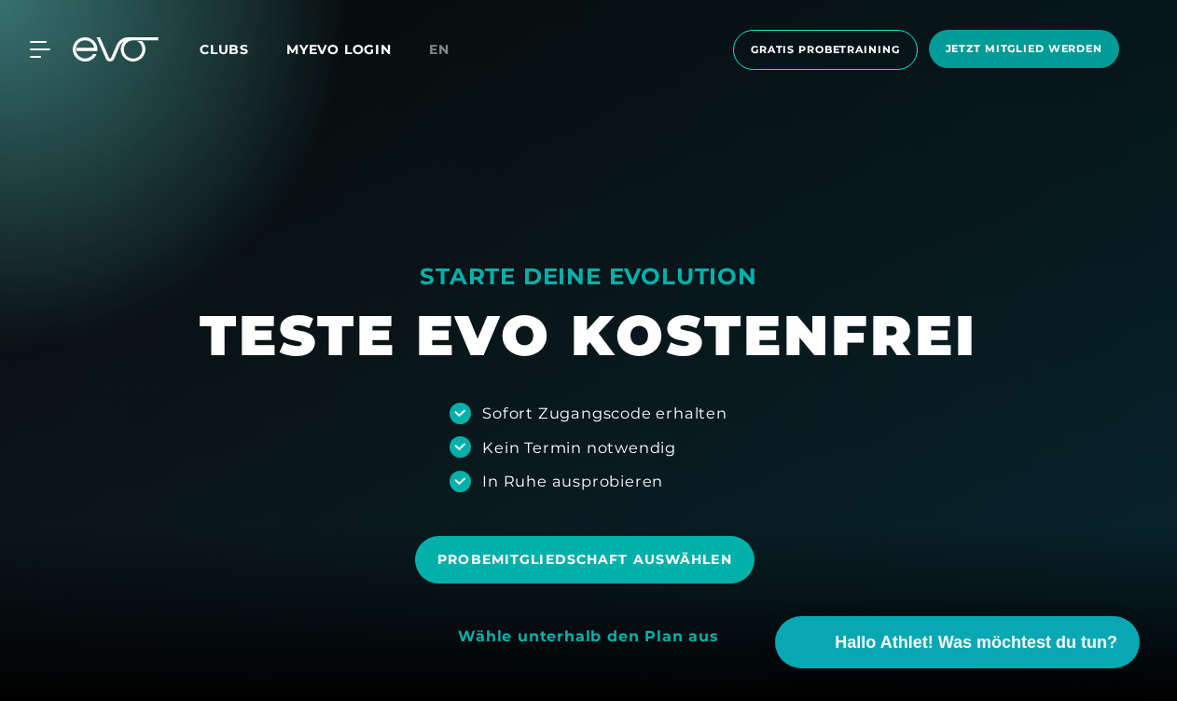
click at [961, 47] on span "Jetzt Mitglied werden" at bounding box center [1024, 49] width 157 height 16
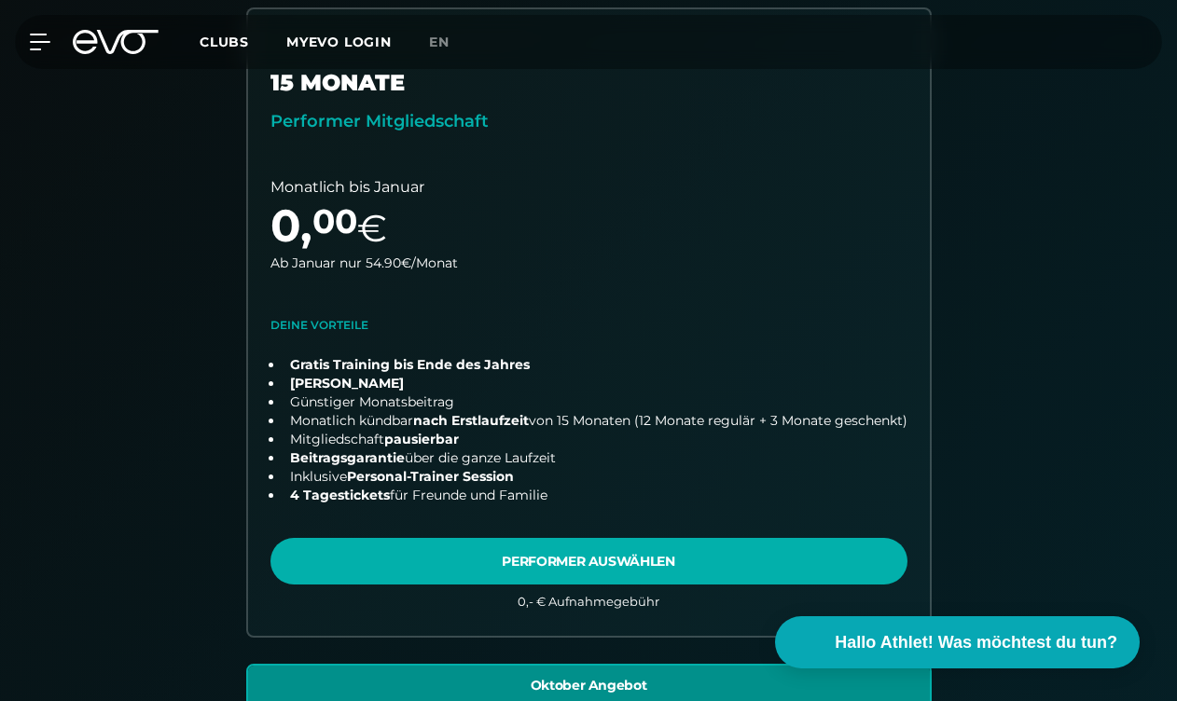
scroll to position [577, 0]
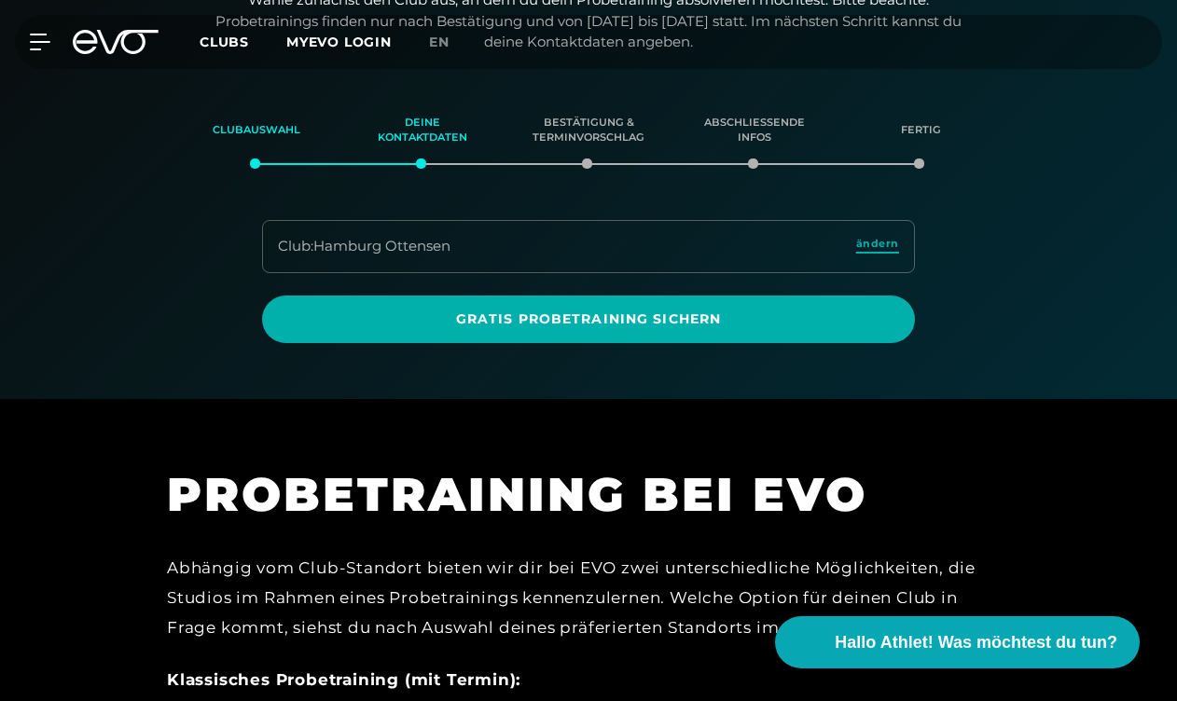
scroll to position [237, 0]
click at [870, 241] on span "ändern" at bounding box center [877, 243] width 43 height 16
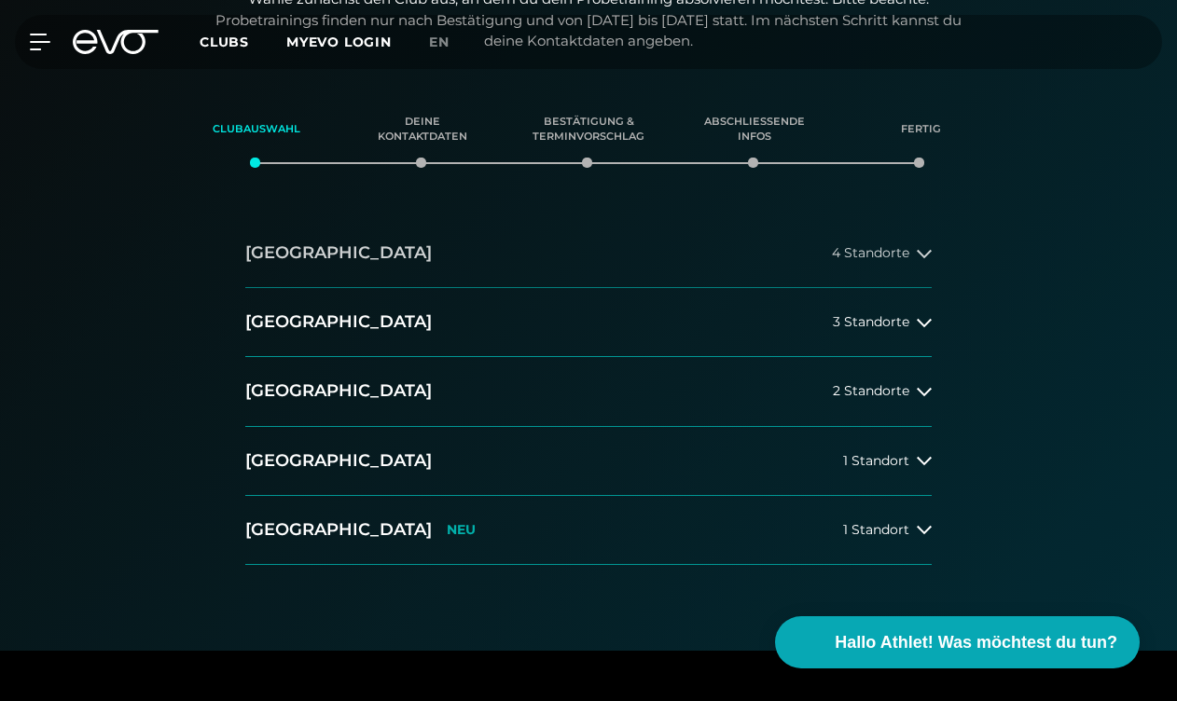
click at [900, 241] on button "Hamburg 4 Standorte" at bounding box center [588, 253] width 686 height 69
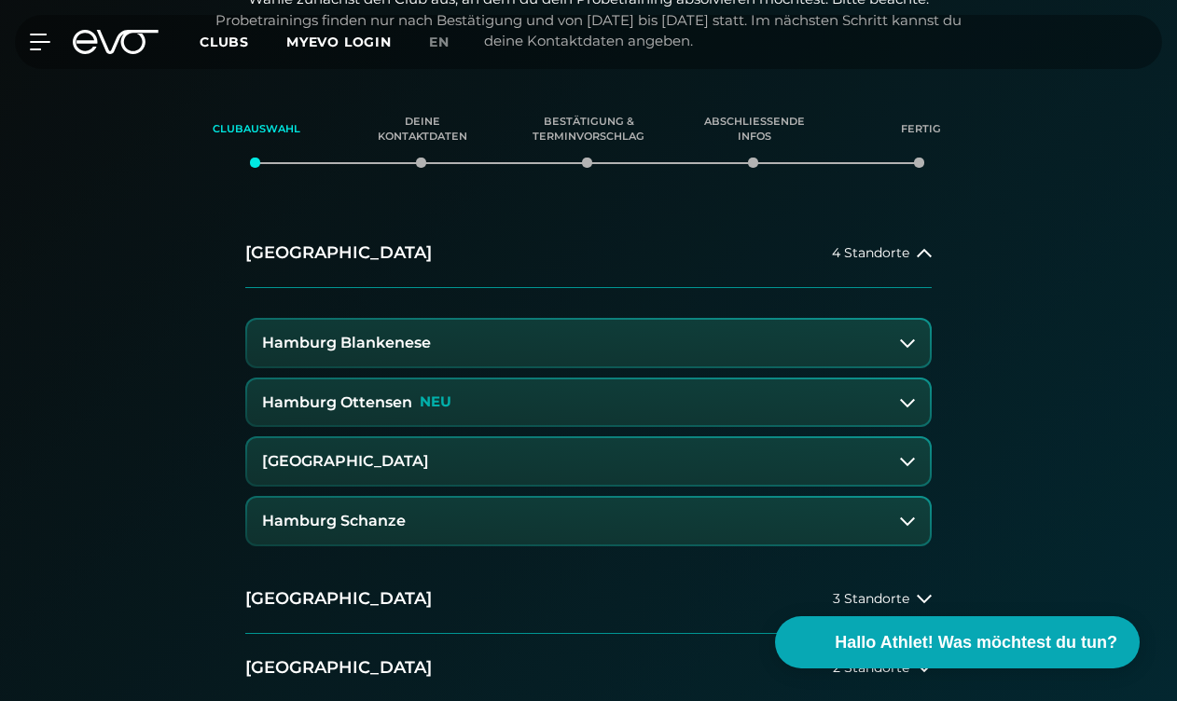
click at [463, 517] on button "Hamburg Schanze" at bounding box center [588, 521] width 683 height 47
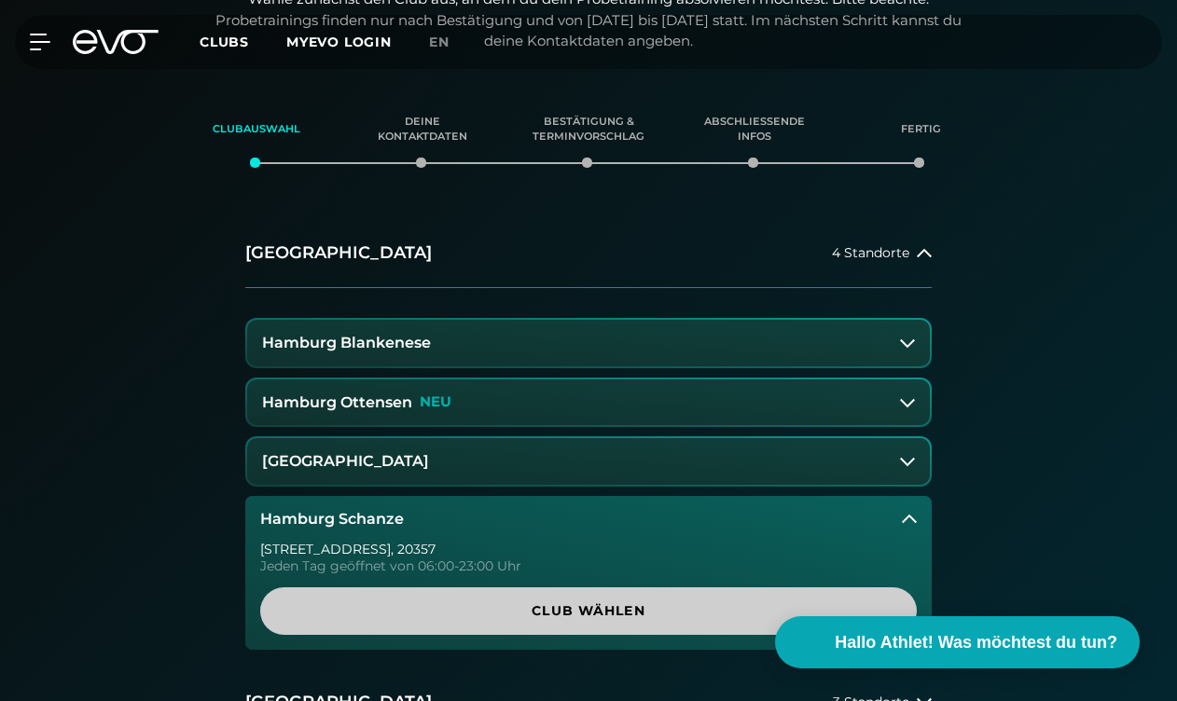
click at [504, 618] on span "Club wählen" at bounding box center [588, 612] width 657 height 48
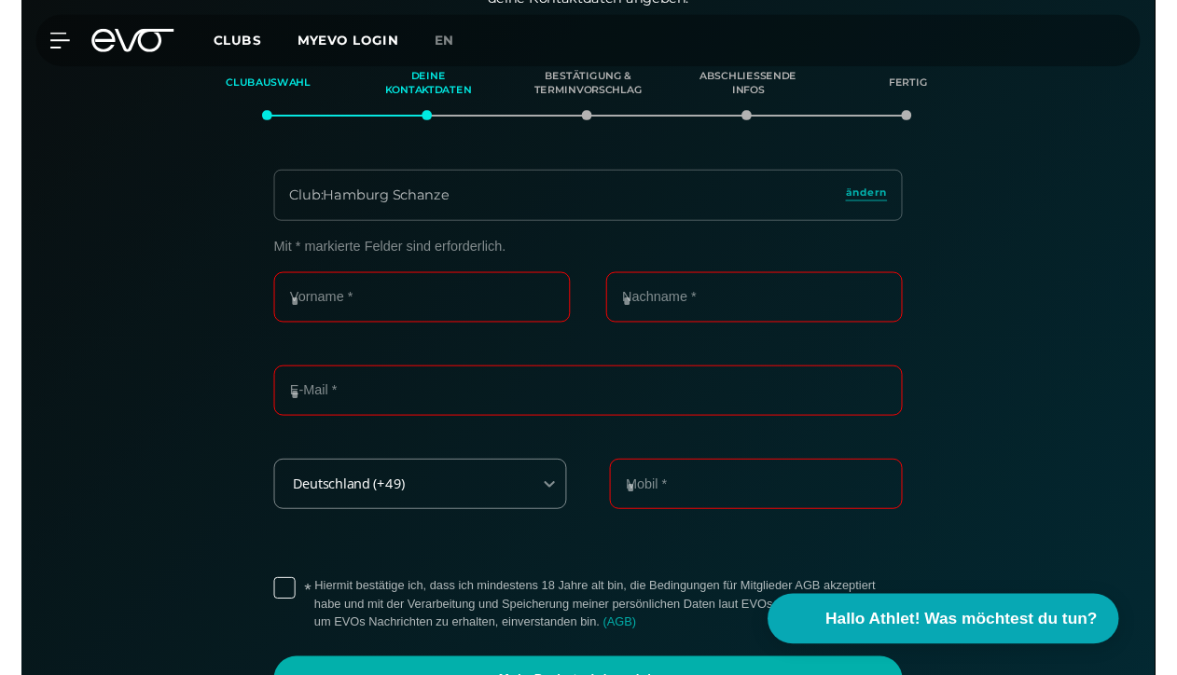
scroll to position [279, 0]
